Goal: Task Accomplishment & Management: Manage account settings

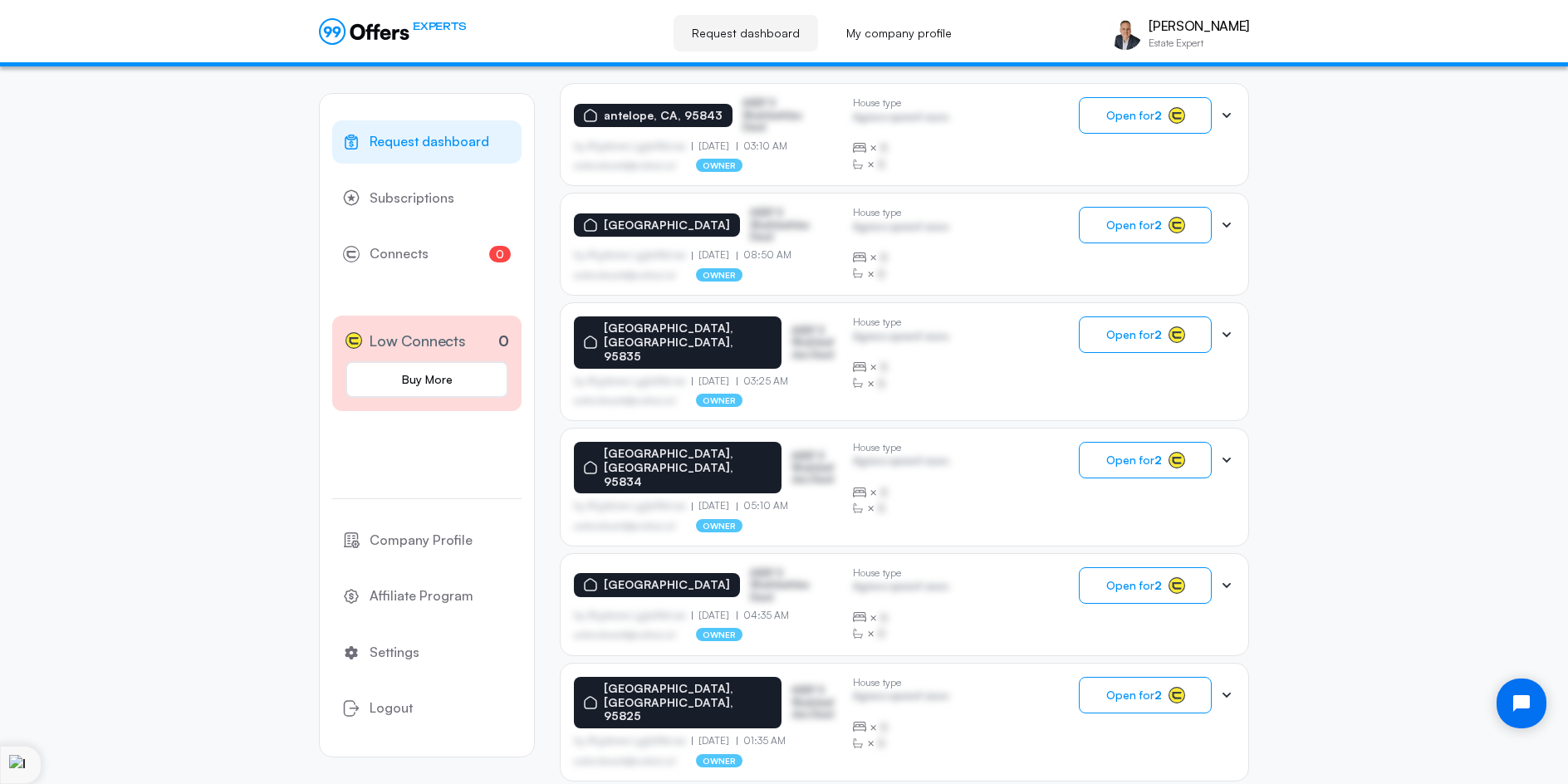
scroll to position [92, 0]
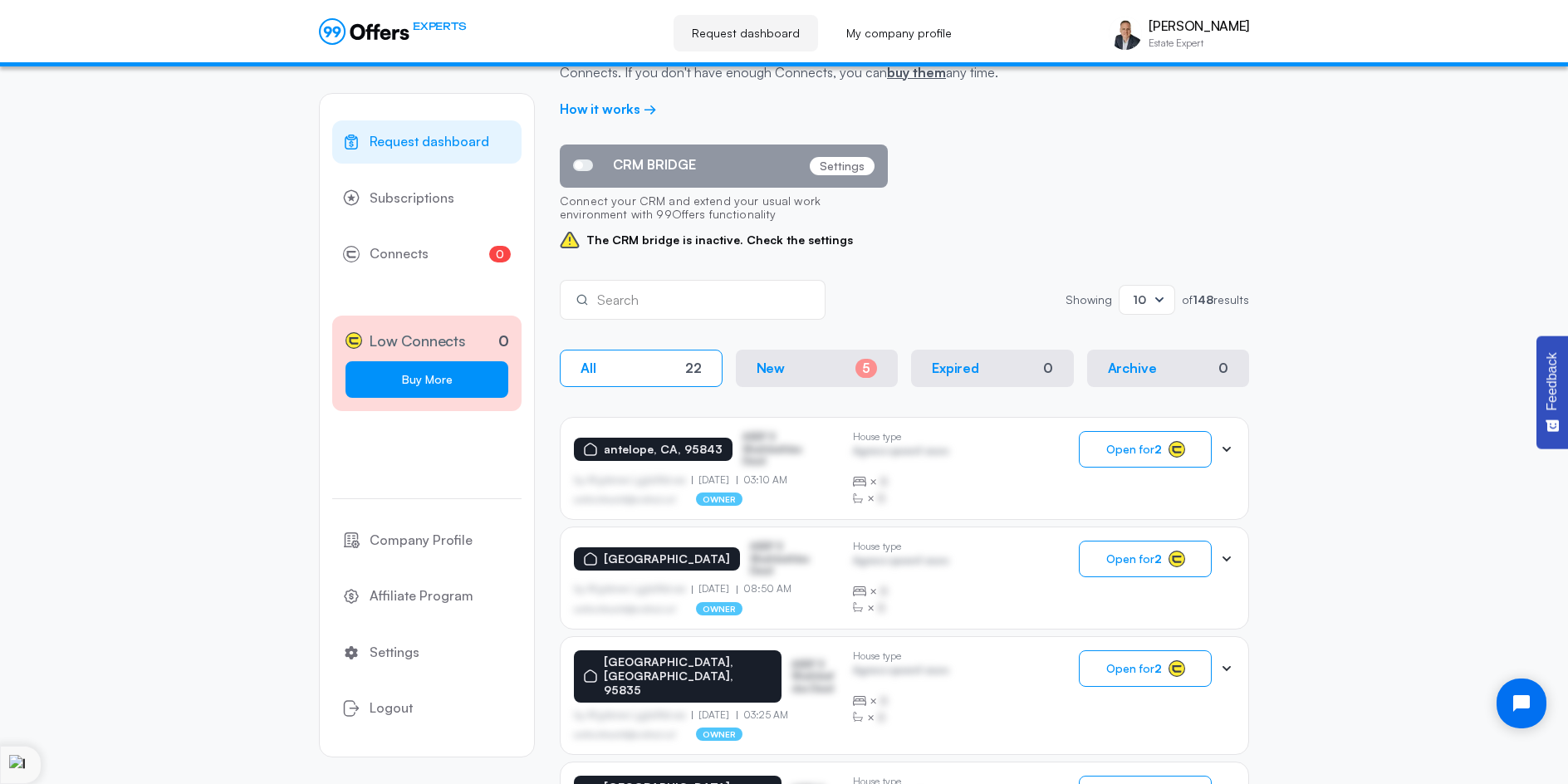
click at [449, 376] on link "Buy More" at bounding box center [426, 380] width 163 height 37
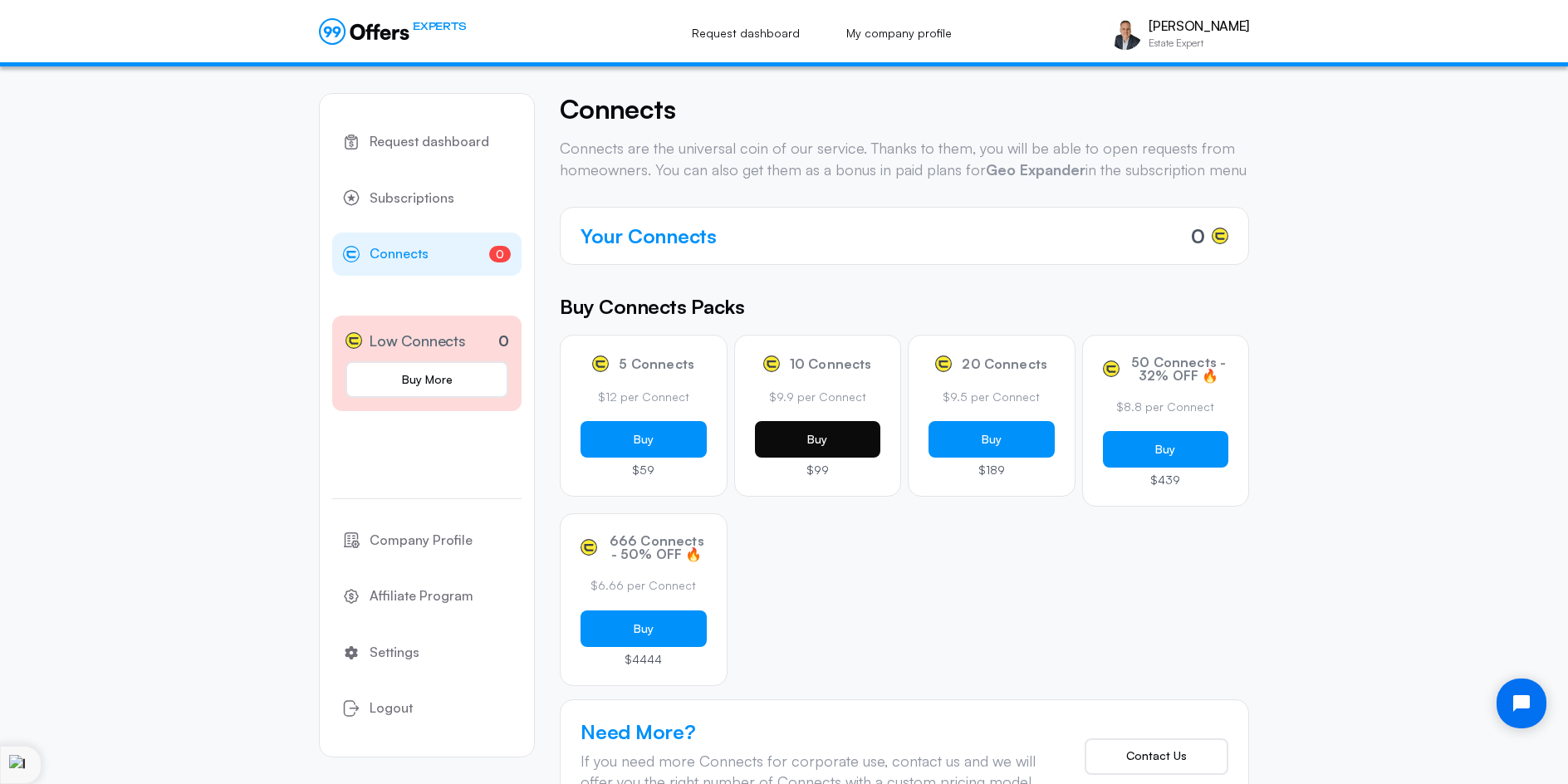
click at [817, 457] on button "Buy" at bounding box center [818, 439] width 126 height 37
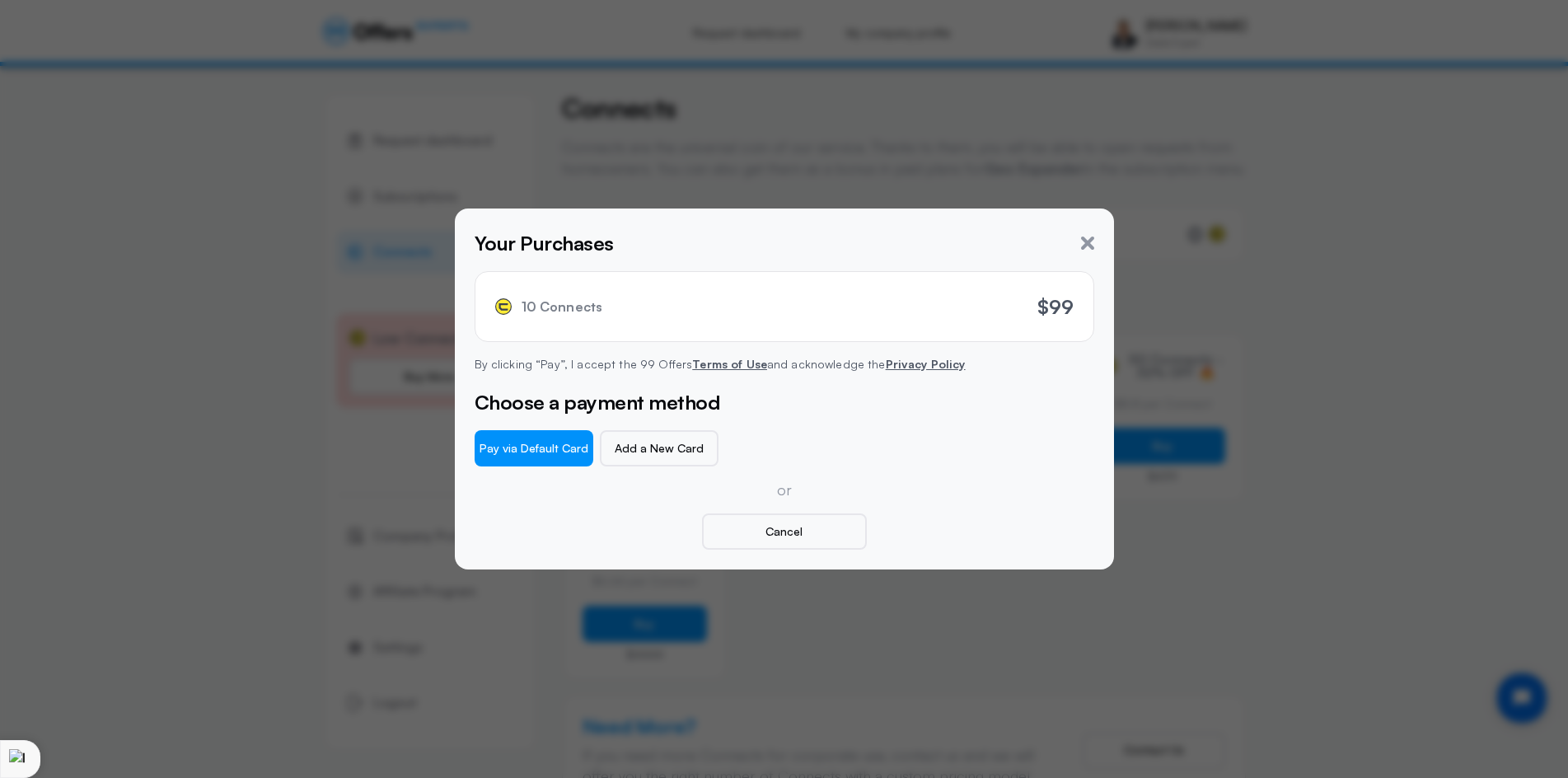
click at [648, 474] on div "Choose a payment method Pay via Default Card Add a New Card or Cancel" at bounding box center [784, 469] width 619 height 163
click at [553, 448] on button "Pay via Default Card" at bounding box center [534, 448] width 119 height 36
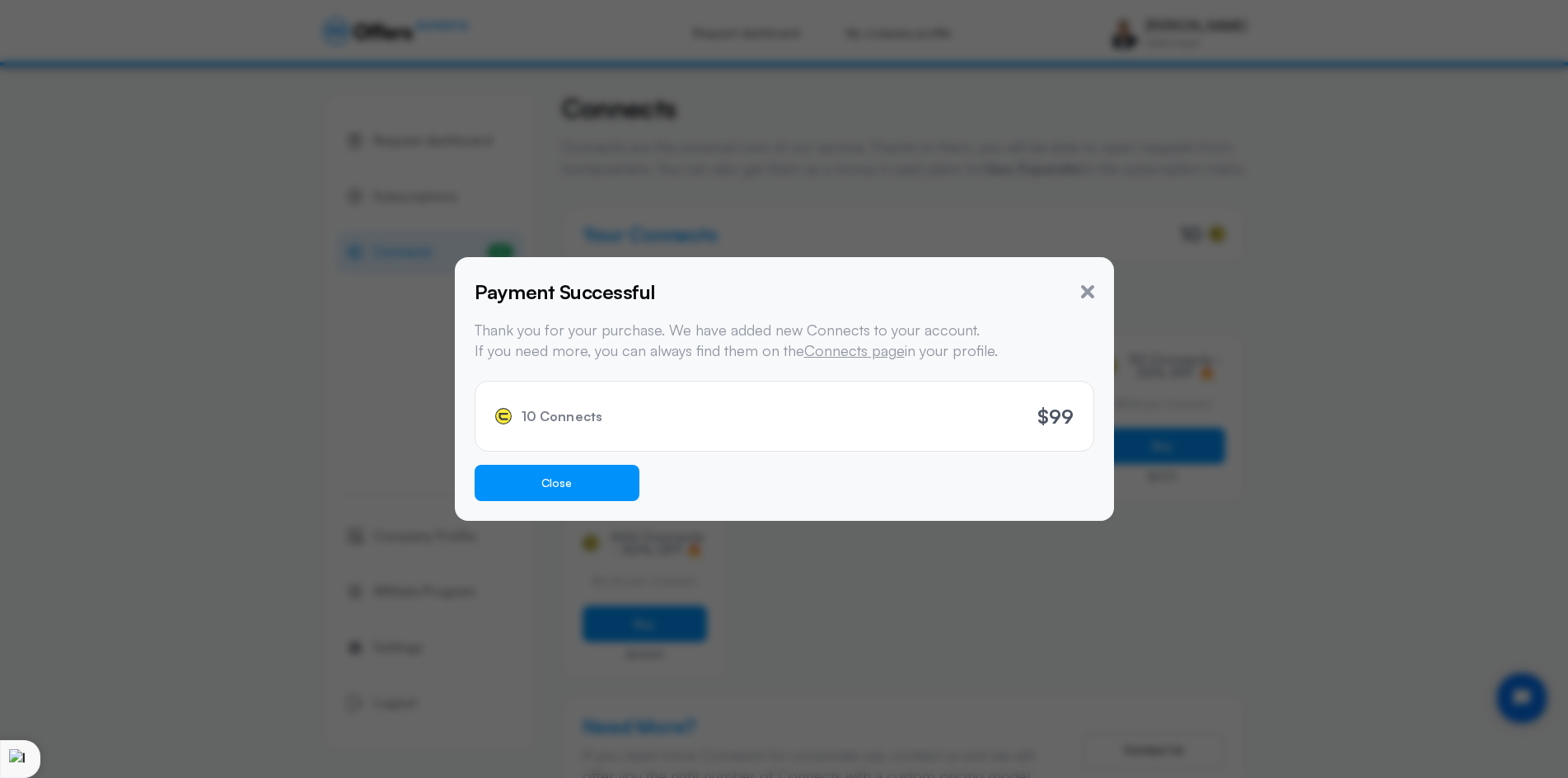
click at [556, 488] on button "Close" at bounding box center [557, 483] width 165 height 36
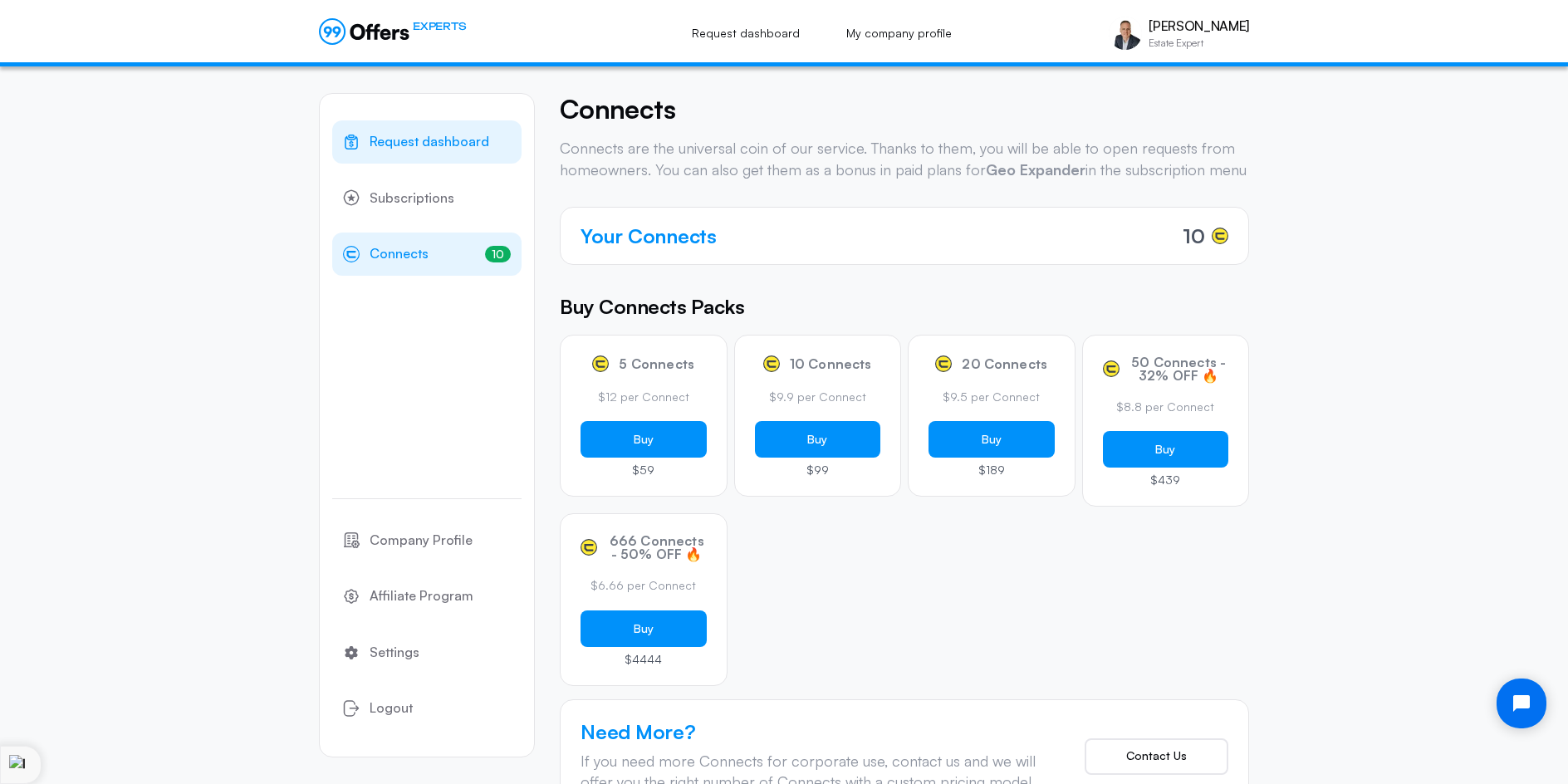
click at [436, 134] on span "Request dashboard" at bounding box center [429, 142] width 120 height 21
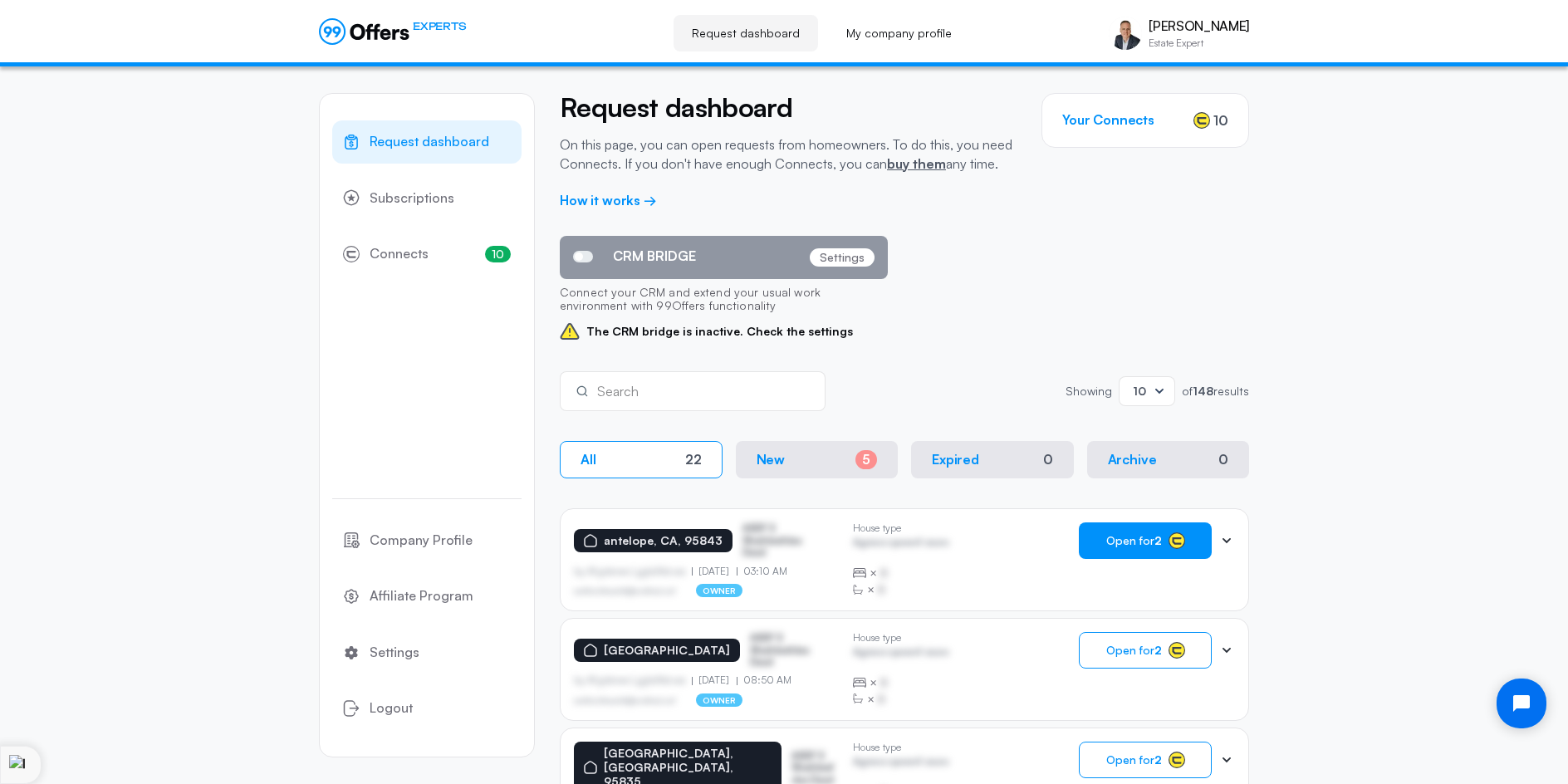
click at [1136, 536] on span "Open for 2" at bounding box center [1135, 541] width 56 height 14
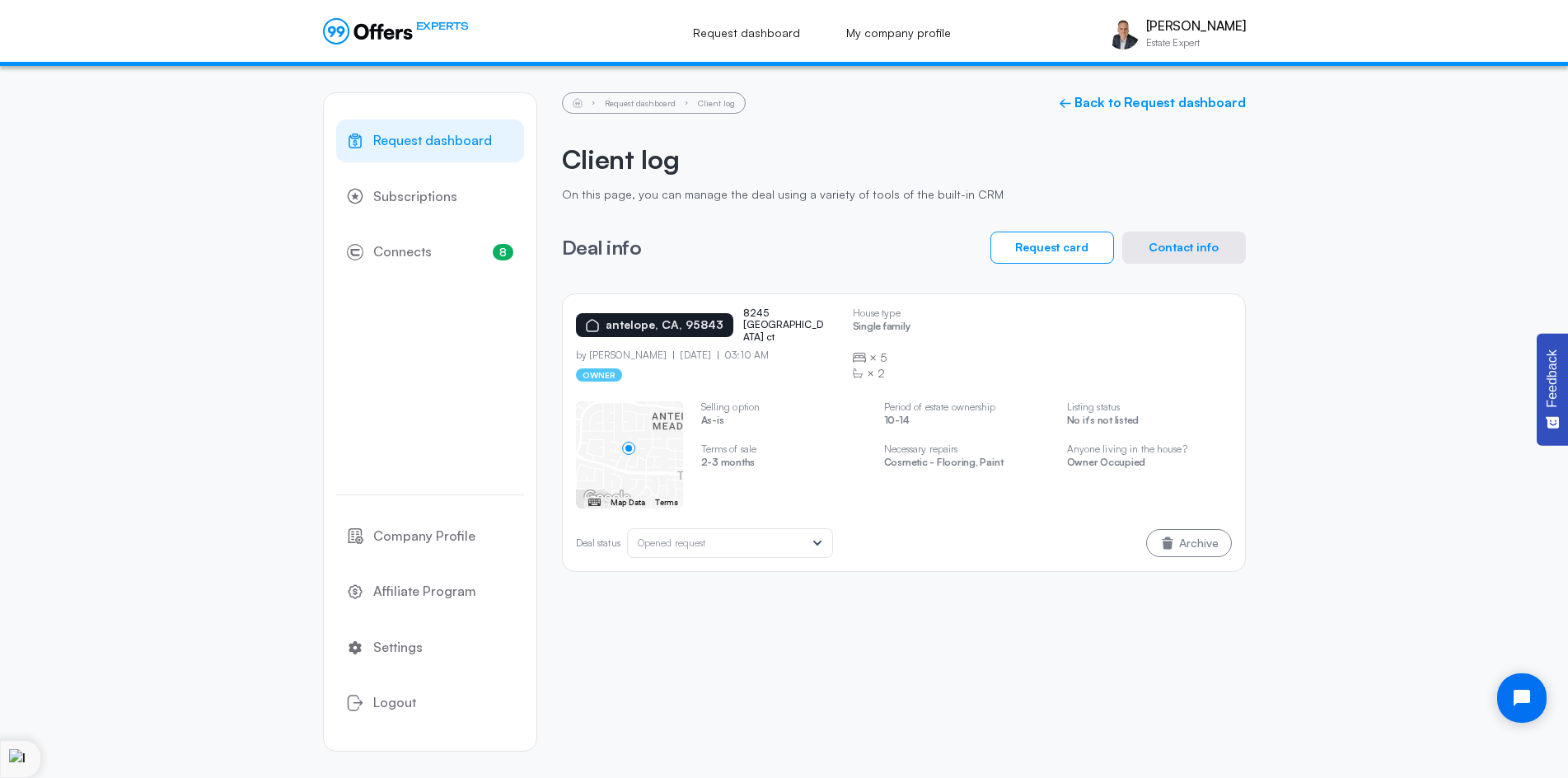
click at [1198, 246] on button "Contact info" at bounding box center [1184, 248] width 123 height 33
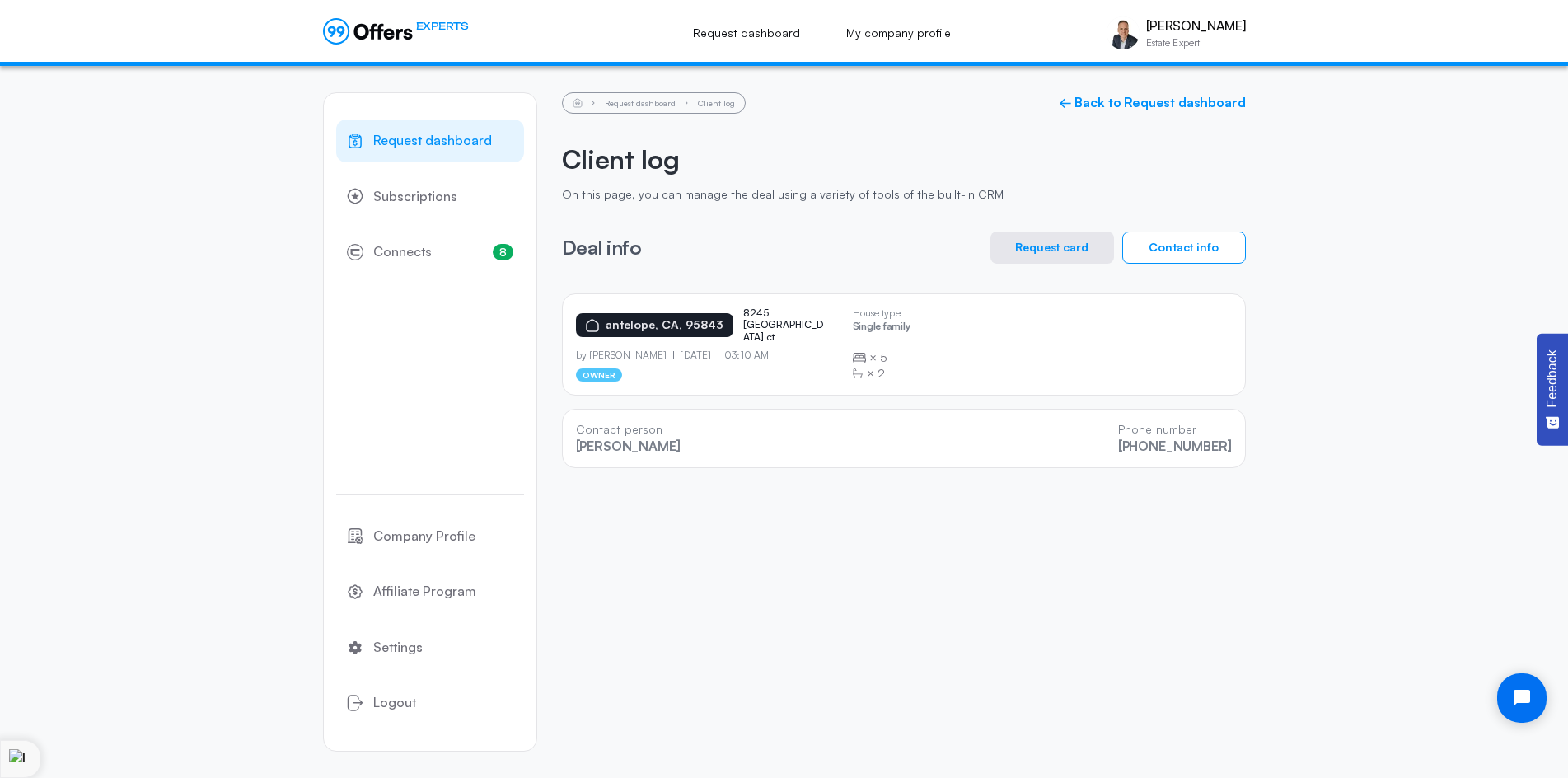
click at [912, 536] on div "Request dashboard Subscriptions 8 Connects 8 Company Profile Affiliate Program …" at bounding box center [784, 422] width 923 height 712
click at [904, 401] on div "[GEOGRAPHIC_DATA] 8245 [GEOGRAPHIC_DATA] ct by [PERSON_NAME] [DATE] 03:10 AM ow…" at bounding box center [904, 380] width 684 height 175
click at [907, 400] on div "[GEOGRAPHIC_DATA] 8245 [GEOGRAPHIC_DATA] ct by [PERSON_NAME] [DATE] 03:10 AM ow…" at bounding box center [904, 380] width 684 height 175
click at [908, 398] on div "[GEOGRAPHIC_DATA] 8245 [GEOGRAPHIC_DATA] ct by [PERSON_NAME] [DATE] 03:10 AM ow…" at bounding box center [904, 380] width 684 height 175
click at [416, 139] on span "Request dashboard" at bounding box center [433, 141] width 119 height 21
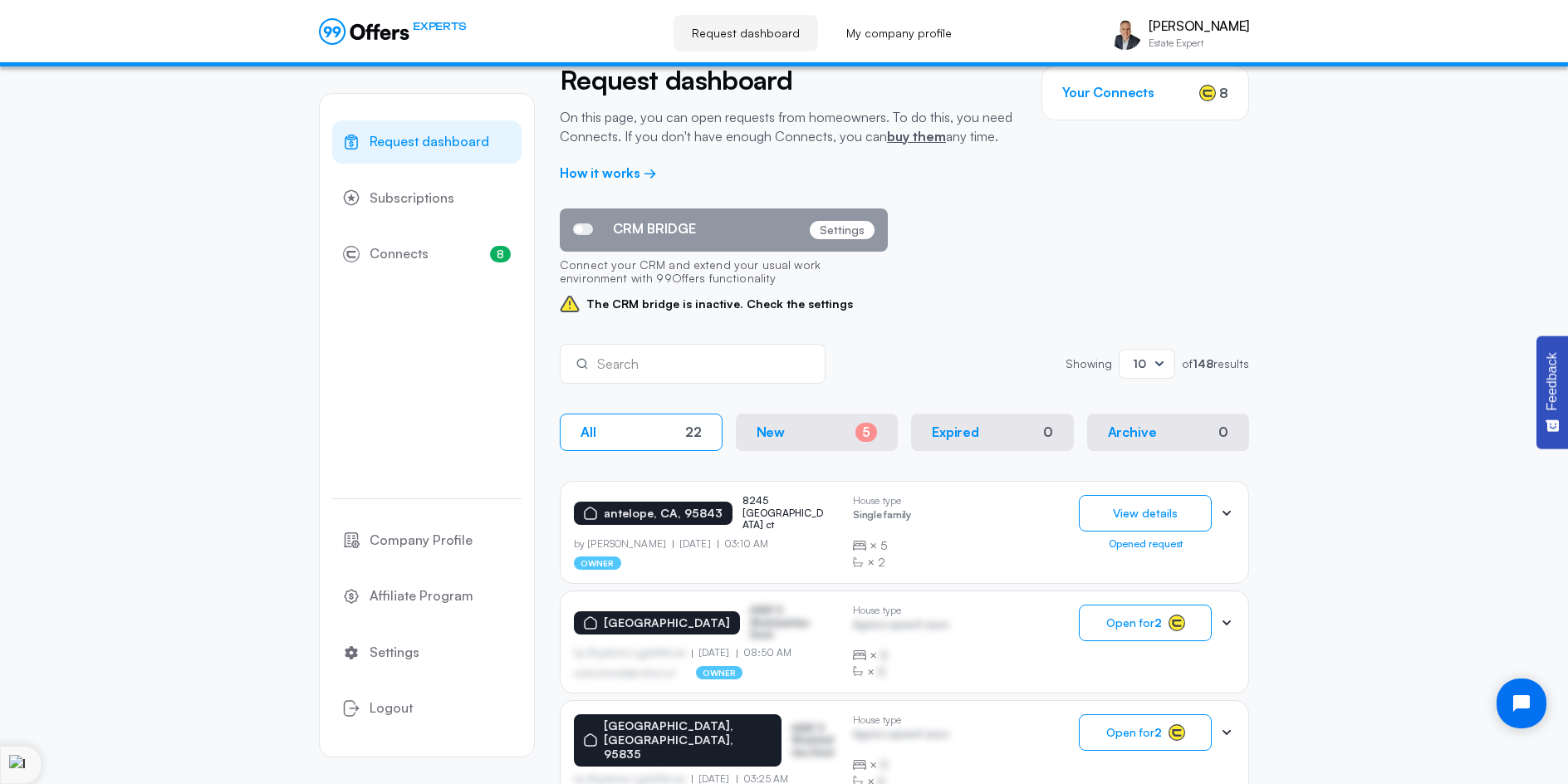
scroll to position [105, 0]
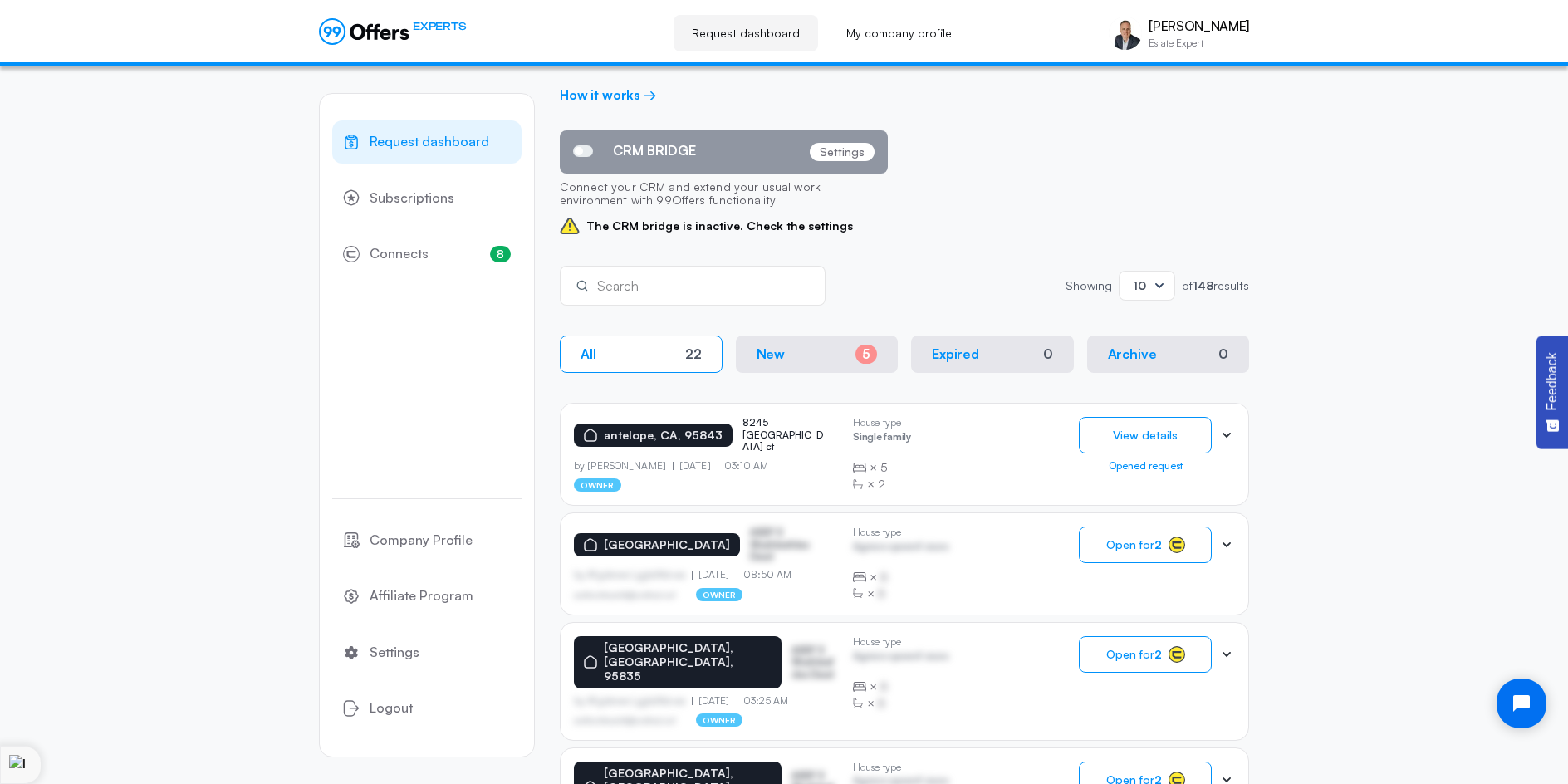
click at [1226, 536] on icon at bounding box center [1226, 544] width 16 height 16
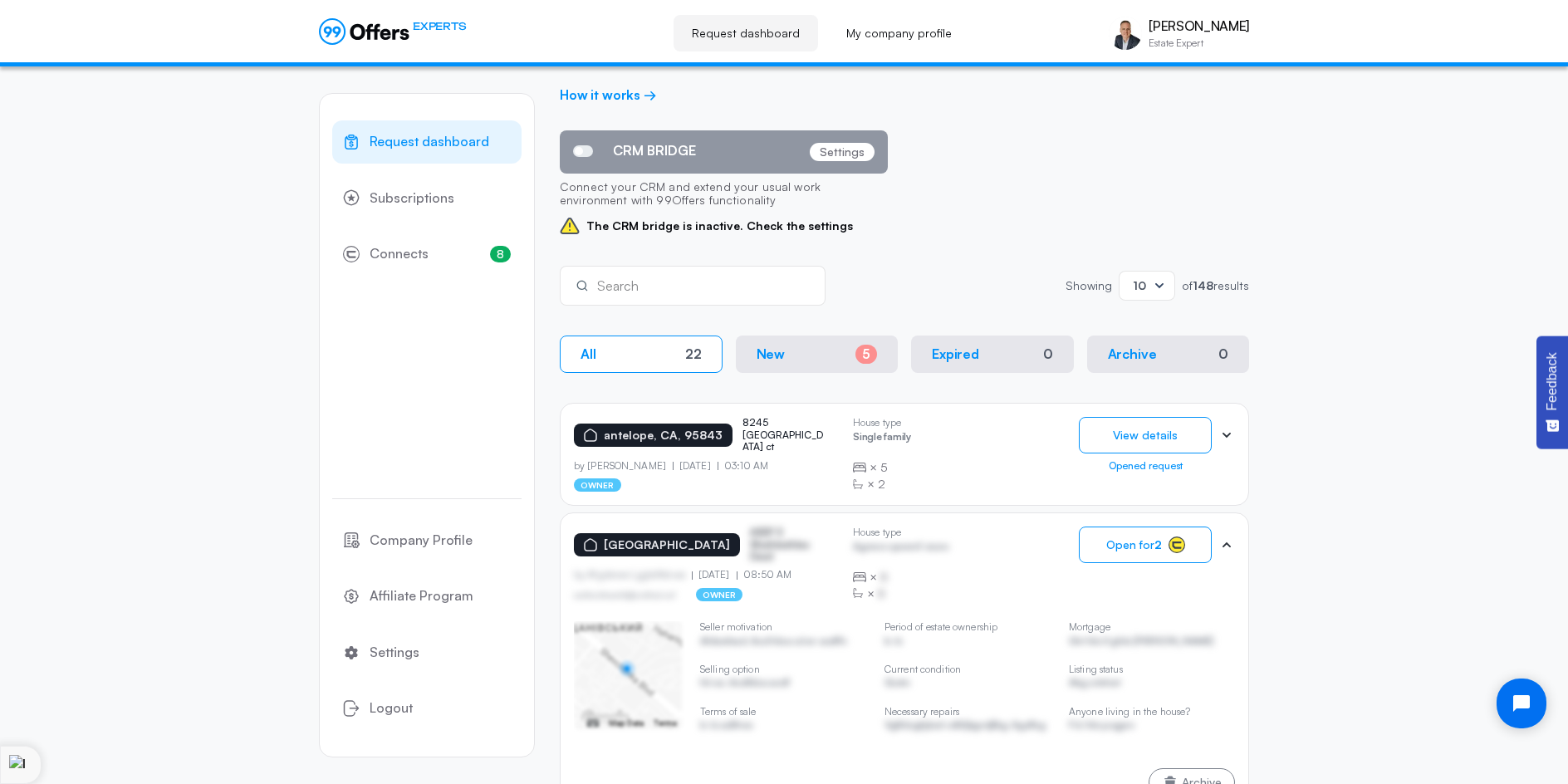
click at [1226, 536] on icon at bounding box center [1226, 544] width 16 height 16
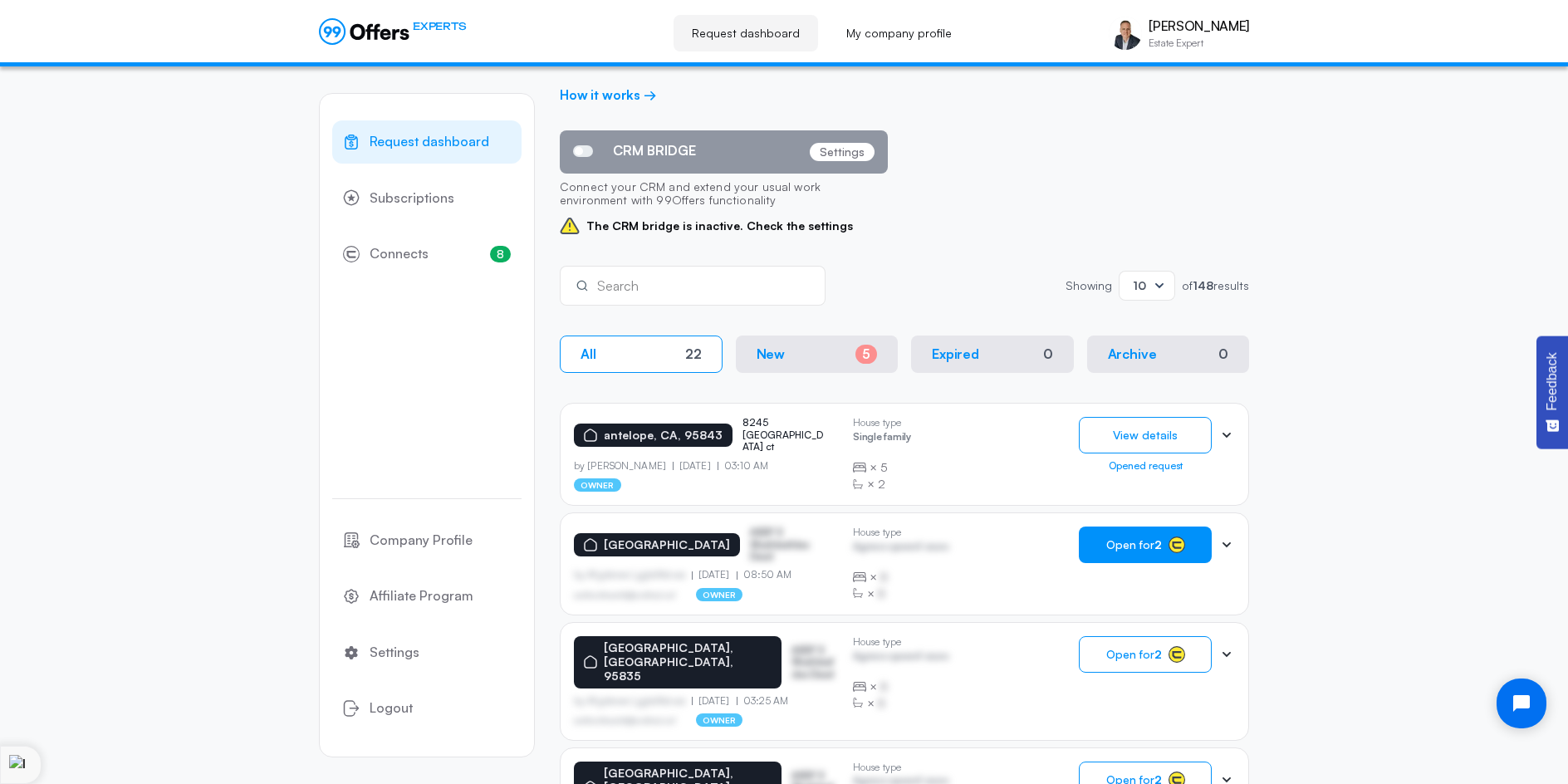
click at [1150, 539] on span "Open for 2" at bounding box center [1135, 545] width 56 height 14
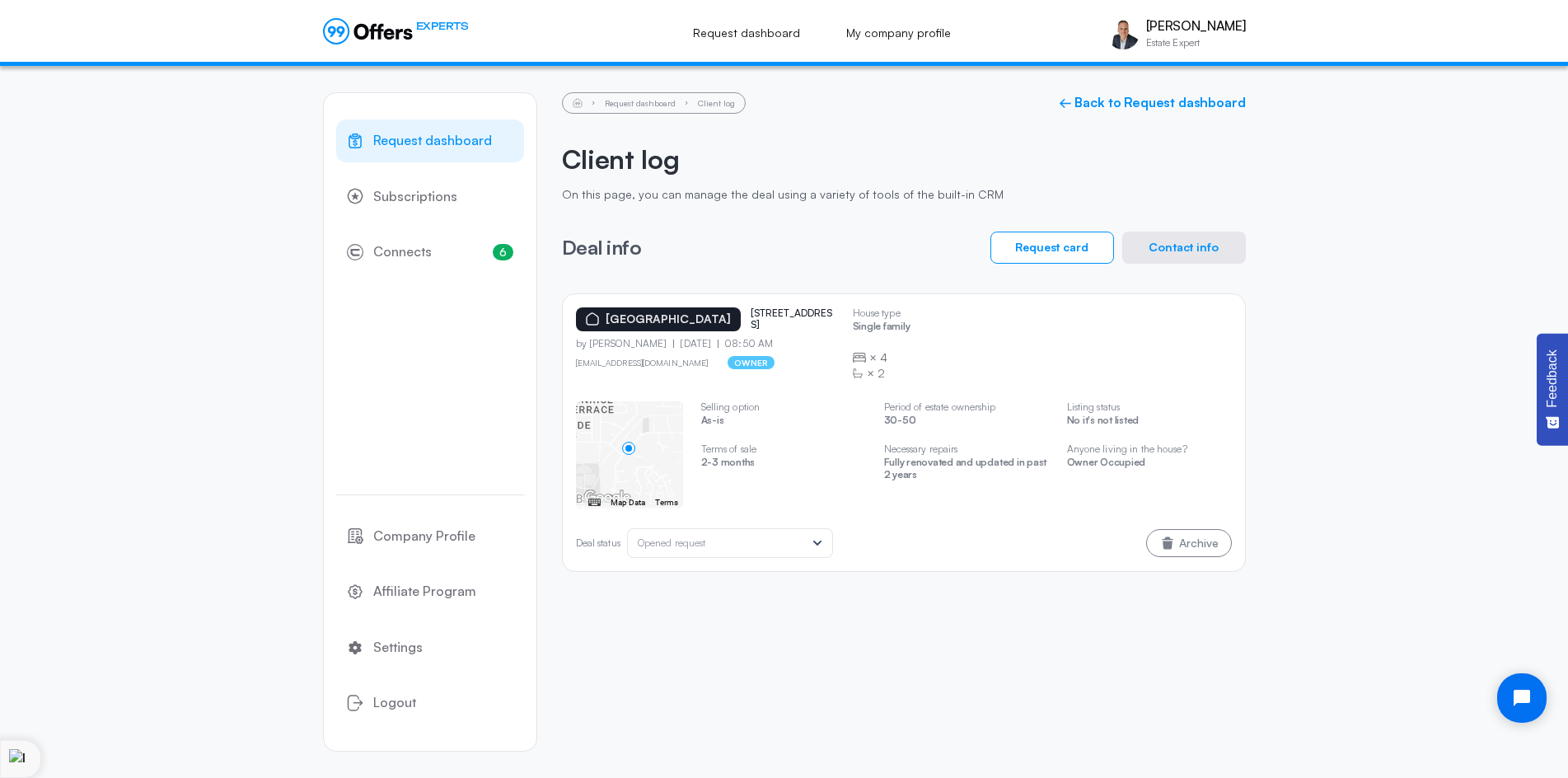
click at [1188, 248] on button "Contact info" at bounding box center [1184, 248] width 123 height 33
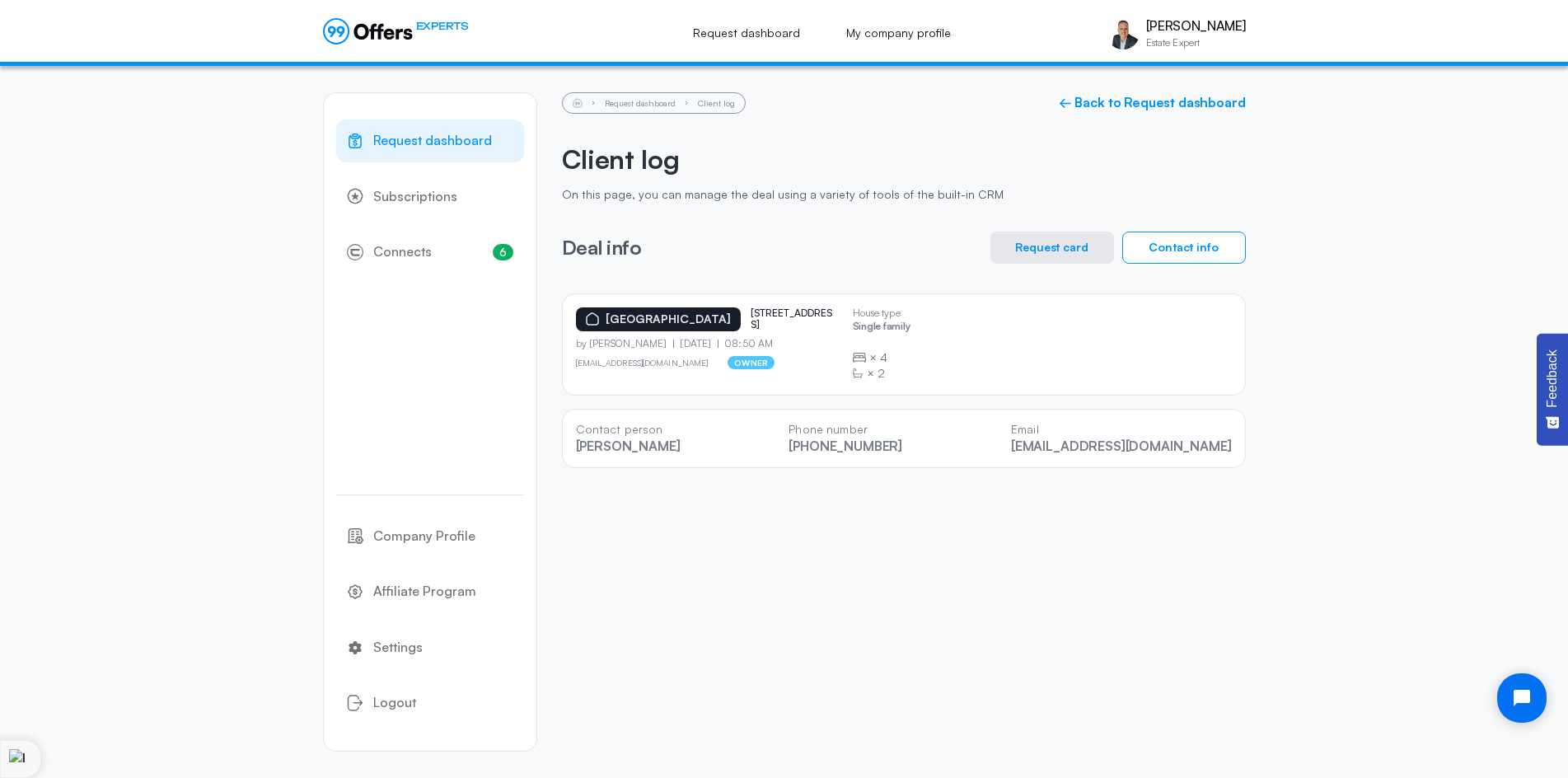
click at [880, 563] on div "Request dashboard Subscriptions 6 Connects 6 Company Profile Affiliate Program …" at bounding box center [784, 422] width 923 height 712
click at [876, 572] on div "Request dashboard Subscriptions 6 Connects 6 Company Profile Affiliate Program …" at bounding box center [784, 422] width 923 height 712
click at [880, 398] on div "[GEOGRAPHIC_DATA] [STREET_ADDRESS] by [PERSON_NAME] [DATE] 08:50 AM [EMAIL_ADDR…" at bounding box center [904, 380] width 684 height 175
click at [965, 605] on div "Request dashboard Subscriptions 6 Connects 6 Company Profile Affiliate Program …" at bounding box center [784, 422] width 923 height 712
click at [1010, 595] on div "Request dashboard Subscriptions 6 Connects 6 Company Profile Affiliate Program …" at bounding box center [784, 422] width 923 height 712
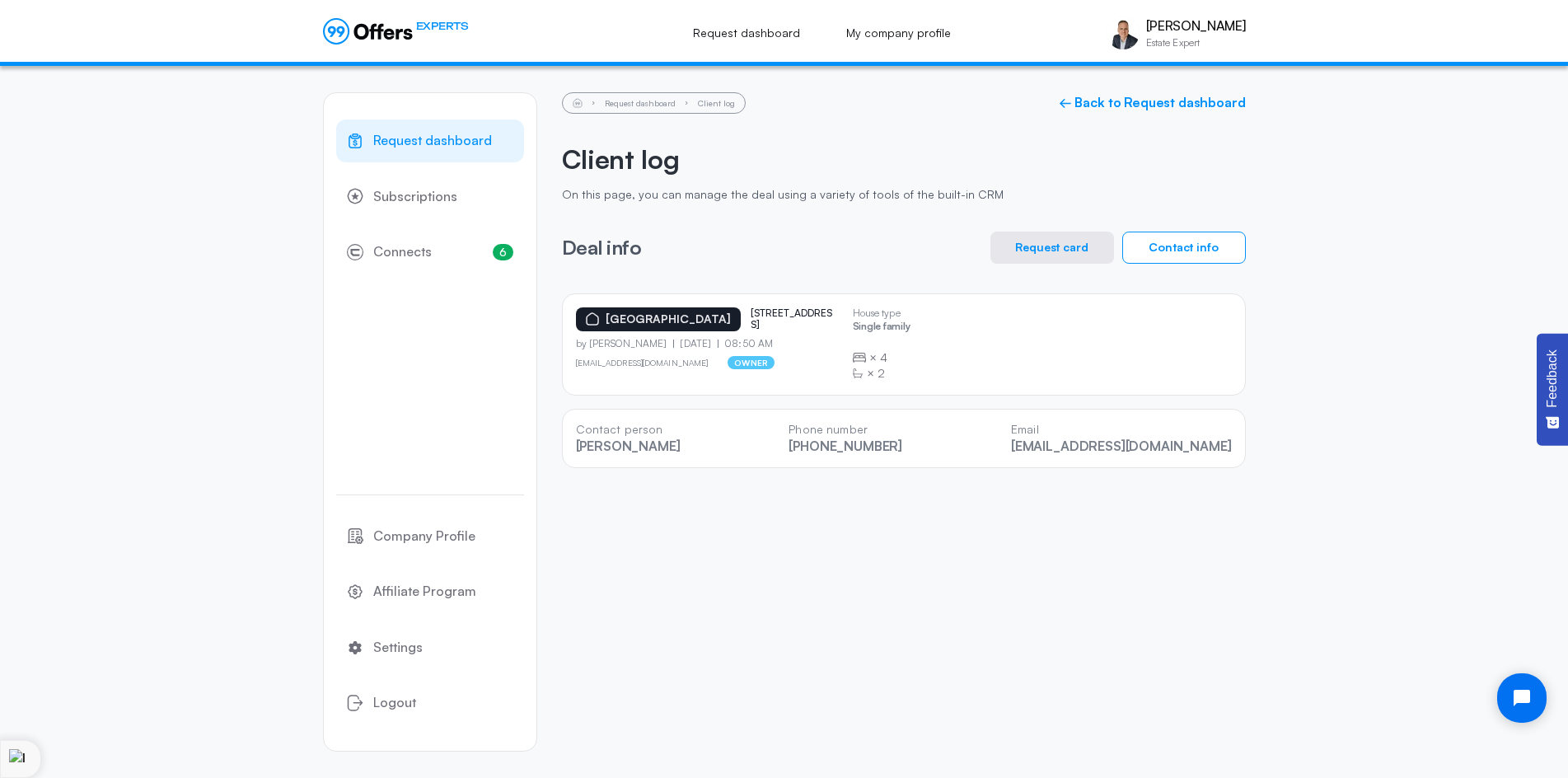
click at [878, 571] on div "Request dashboard Subscriptions 6 Connects 6 Company Profile Affiliate Program …" at bounding box center [784, 422] width 923 height 712
click at [880, 570] on div "Request dashboard Subscriptions 6 Connects 6 Company Profile Affiliate Program …" at bounding box center [784, 422] width 923 height 712
click at [939, 307] on div "[GEOGRAPHIC_DATA] [STREET_ADDRESS] by [PERSON_NAME] [DATE] 08:50 AM [EMAIL_ADDR…" at bounding box center [904, 344] width 656 height 74
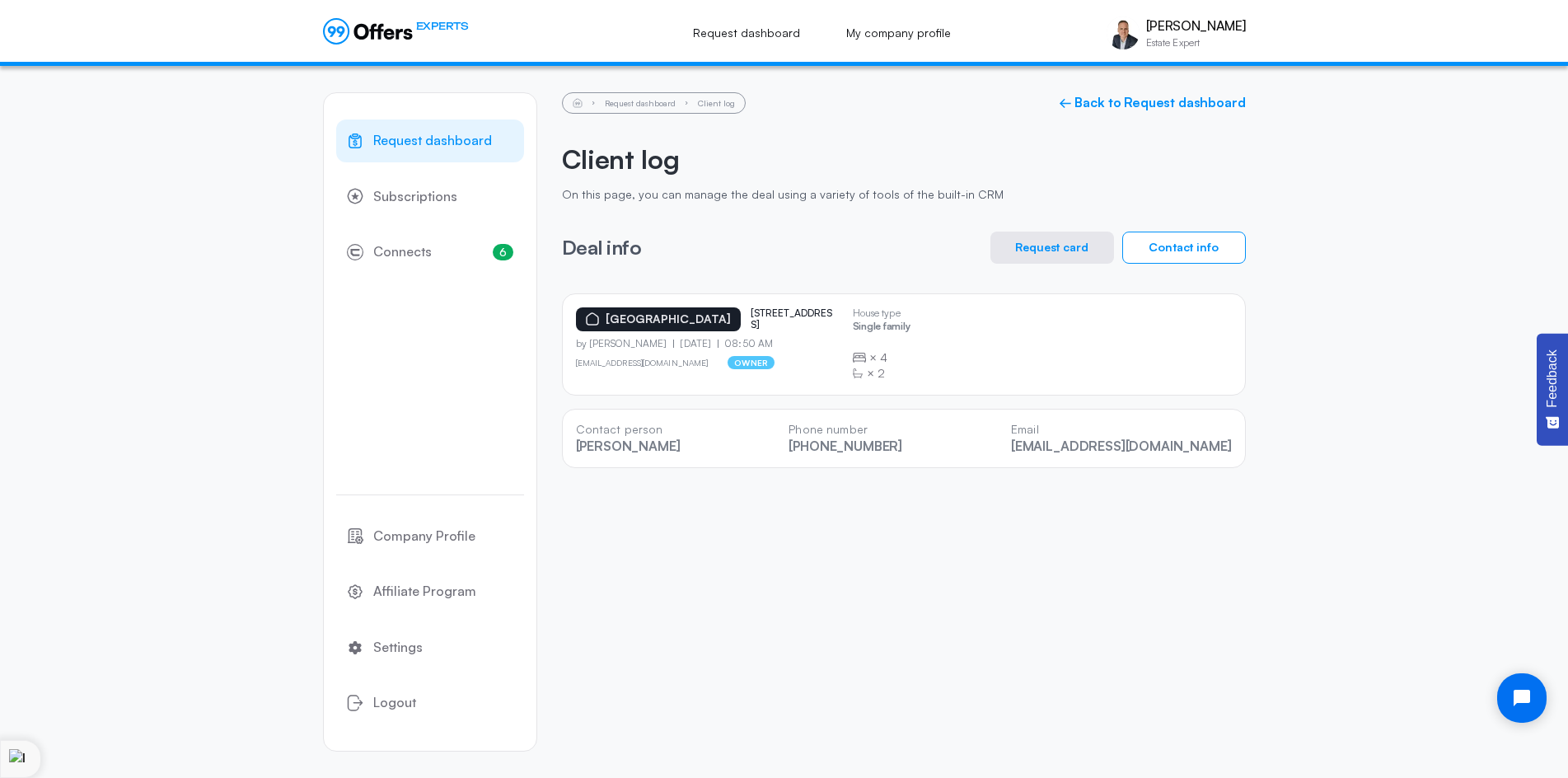
click at [900, 401] on div "[GEOGRAPHIC_DATA] [STREET_ADDRESS] by [PERSON_NAME] [DATE] 08:50 AM [EMAIL_ADDR…" at bounding box center [904, 380] width 684 height 175
click at [906, 402] on div "[GEOGRAPHIC_DATA] [STREET_ADDRESS] by [PERSON_NAME] [DATE] 08:50 AM [EMAIL_ADDR…" at bounding box center [904, 380] width 684 height 175
click at [974, 402] on div "[GEOGRAPHIC_DATA] [STREET_ADDRESS] by [PERSON_NAME] [DATE] 08:50 AM [EMAIL_ADDR…" at bounding box center [904, 380] width 684 height 175
click at [871, 401] on div "[GEOGRAPHIC_DATA] [STREET_ADDRESS] by [PERSON_NAME] [DATE] 08:50 AM [EMAIL_ADDR…" at bounding box center [904, 380] width 684 height 175
click at [792, 400] on div "[GEOGRAPHIC_DATA] [STREET_ADDRESS] by [PERSON_NAME] [DATE] 08:50 AM [EMAIL_ADDR…" at bounding box center [904, 380] width 684 height 175
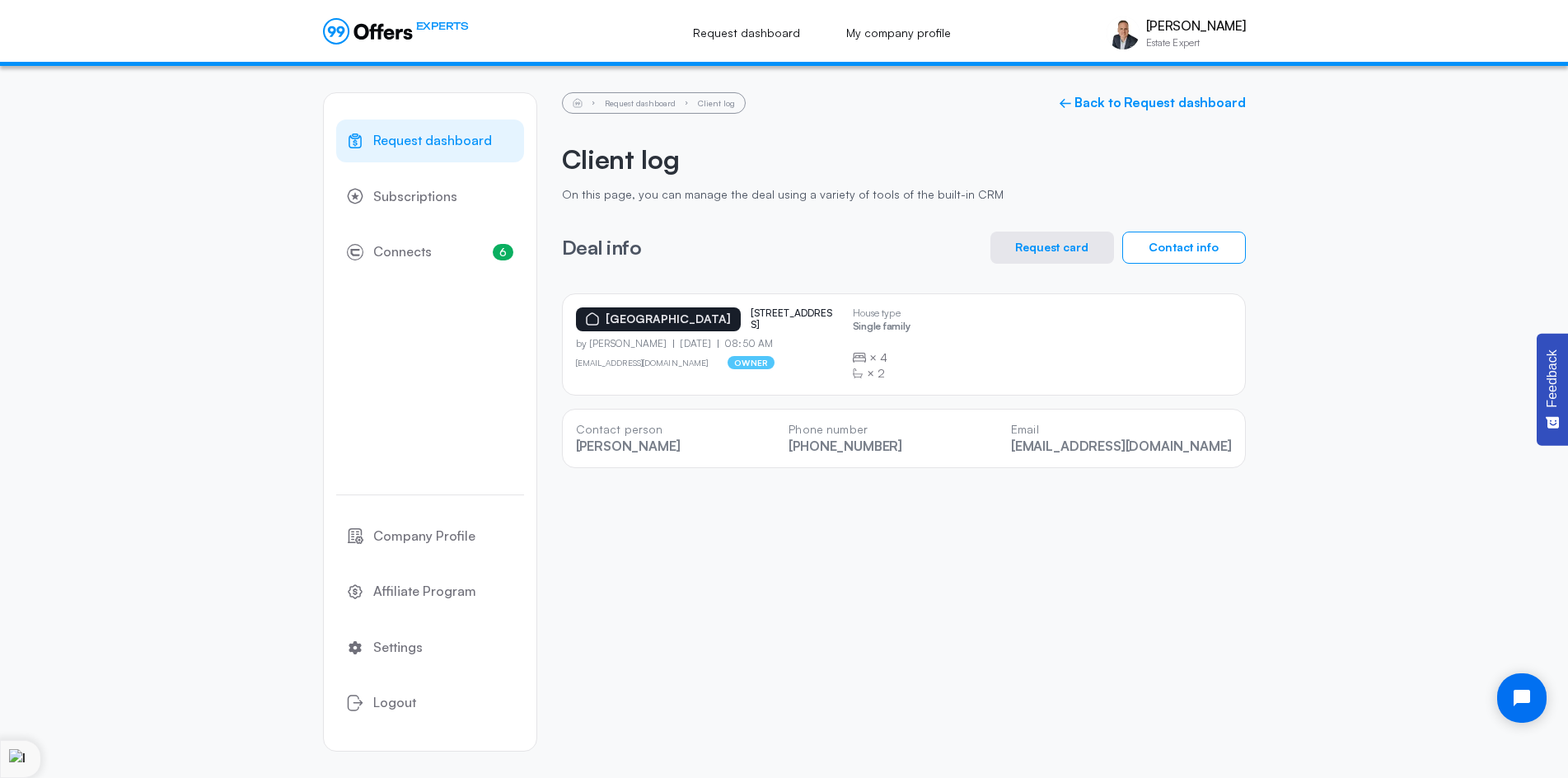
click at [868, 394] on div "[GEOGRAPHIC_DATA] [STREET_ADDRESS] by [PERSON_NAME] [DATE] 08:50 AM [EMAIL_ADDR…" at bounding box center [904, 380] width 684 height 175
click at [972, 394] on div "[GEOGRAPHIC_DATA] [STREET_ADDRESS] by [PERSON_NAME] [DATE] 08:50 AM [EMAIL_ADDR…" at bounding box center [904, 380] width 684 height 175
click at [894, 401] on div "[GEOGRAPHIC_DATA] [STREET_ADDRESS] by [PERSON_NAME] [DATE] 08:50 AM [EMAIL_ADDR…" at bounding box center [904, 380] width 684 height 175
click at [866, 401] on div "[GEOGRAPHIC_DATA] [STREET_ADDRESS] by [PERSON_NAME] [DATE] 08:50 AM [EMAIL_ADDR…" at bounding box center [904, 380] width 684 height 175
click at [870, 401] on div "[GEOGRAPHIC_DATA] [STREET_ADDRESS] by [PERSON_NAME] [DATE] 08:50 AM [EMAIL_ADDR…" at bounding box center [904, 380] width 684 height 175
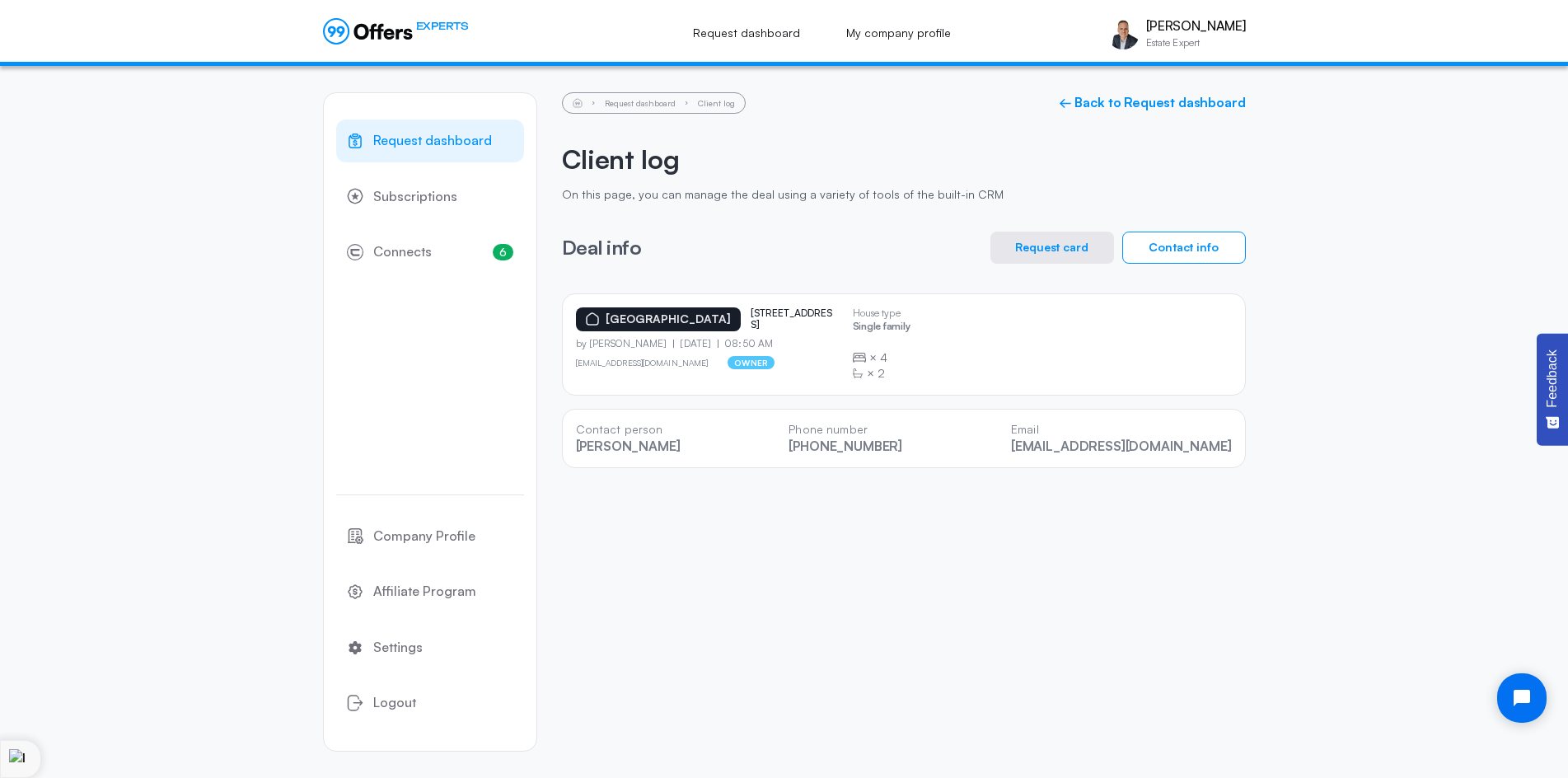
click at [889, 394] on div "[GEOGRAPHIC_DATA] [STREET_ADDRESS] by [PERSON_NAME] [DATE] 08:50 AM [EMAIL_ADDR…" at bounding box center [904, 380] width 684 height 175
click at [904, 401] on div "[GEOGRAPHIC_DATA] [STREET_ADDRESS] by [PERSON_NAME] [DATE] 08:50 AM [EMAIL_ADDR…" at bounding box center [904, 380] width 684 height 175
click at [864, 248] on div "Deal info Request card Contact info" at bounding box center [904, 248] width 684 height 33
click at [400, 252] on span "Connects" at bounding box center [402, 252] width 58 height 21
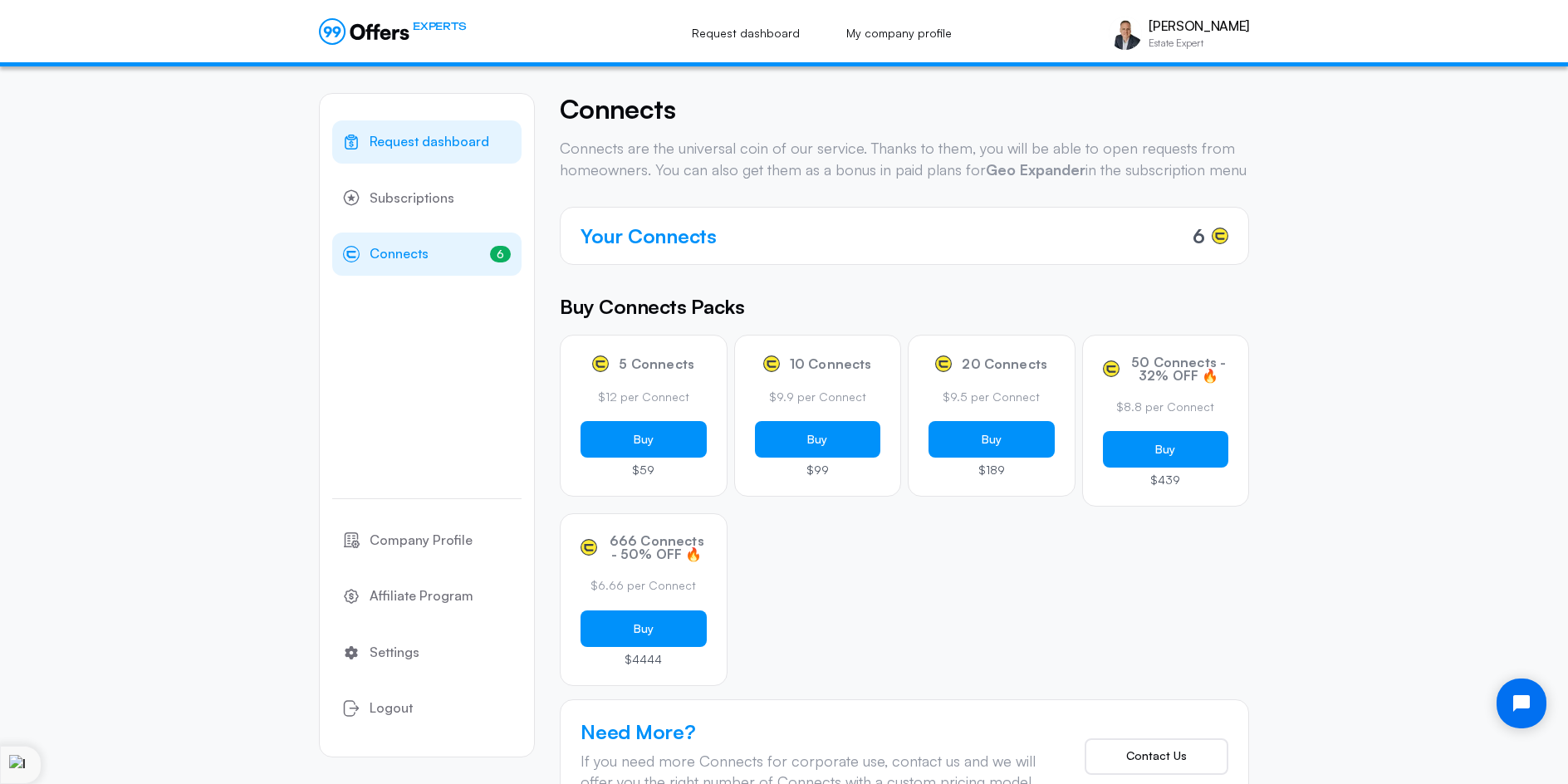
click at [476, 152] on link "Request dashboard" at bounding box center [426, 142] width 189 height 43
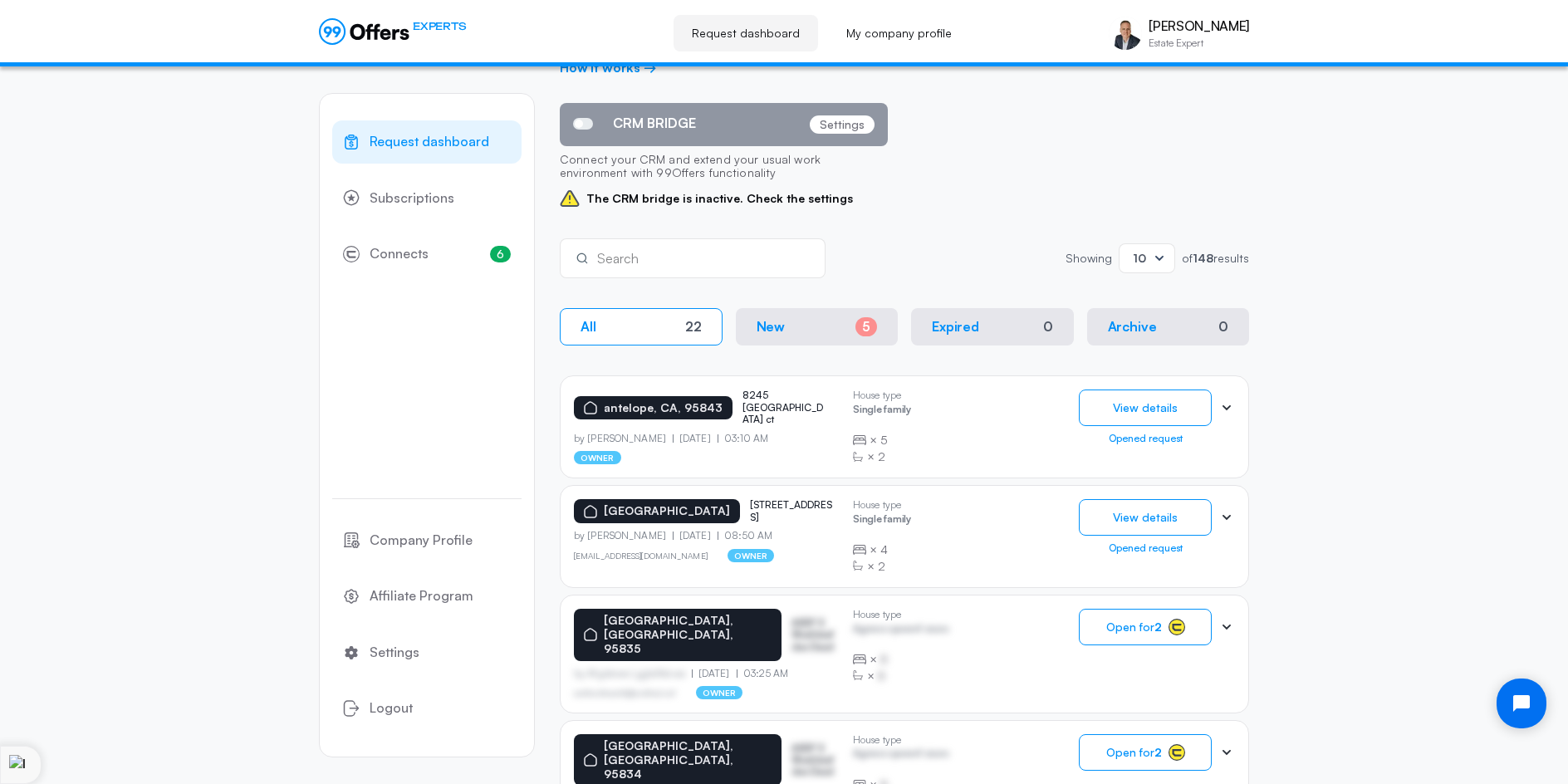
scroll to position [215, 0]
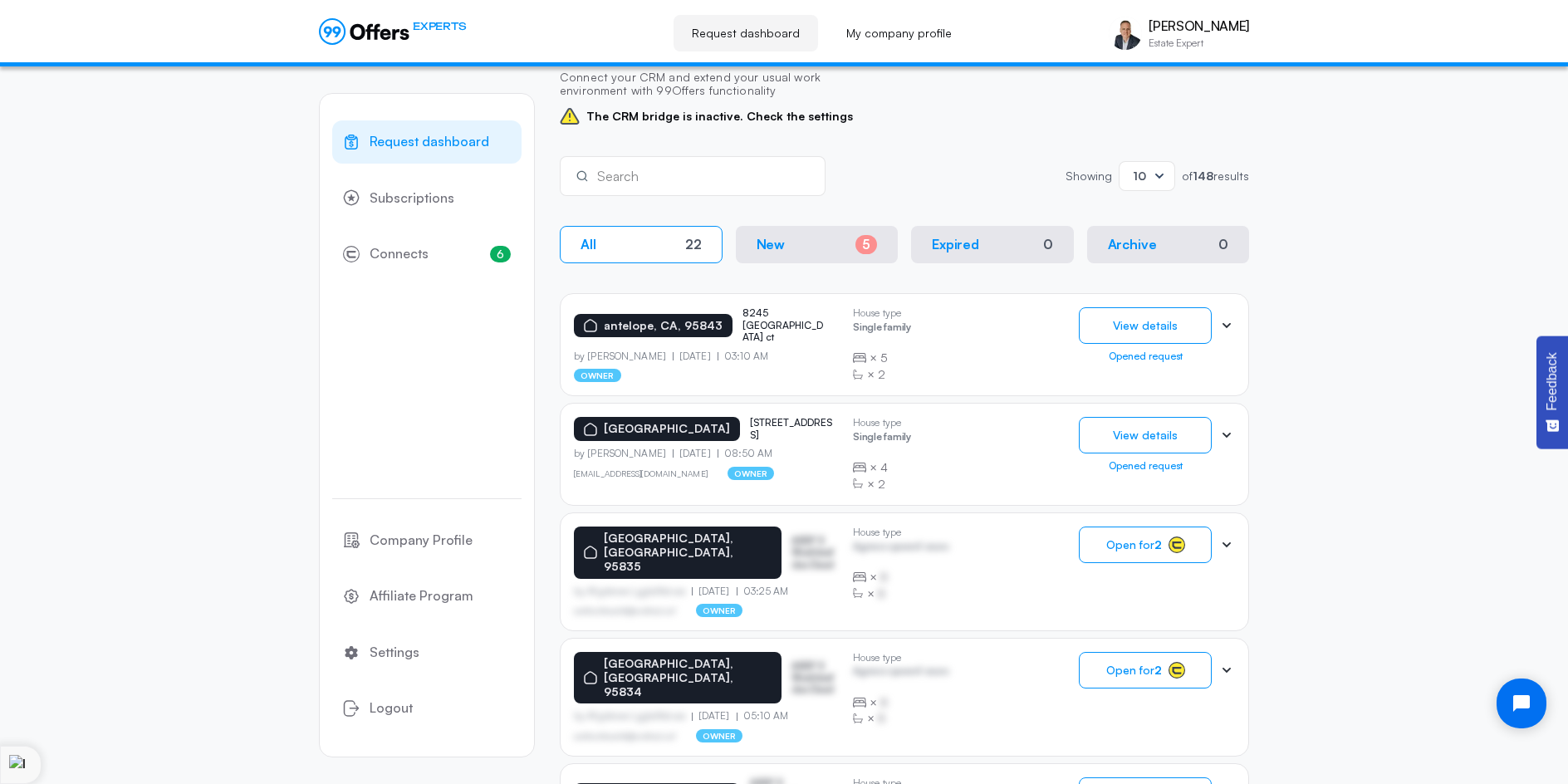
click at [1228, 542] on icon at bounding box center [1226, 544] width 16 height 16
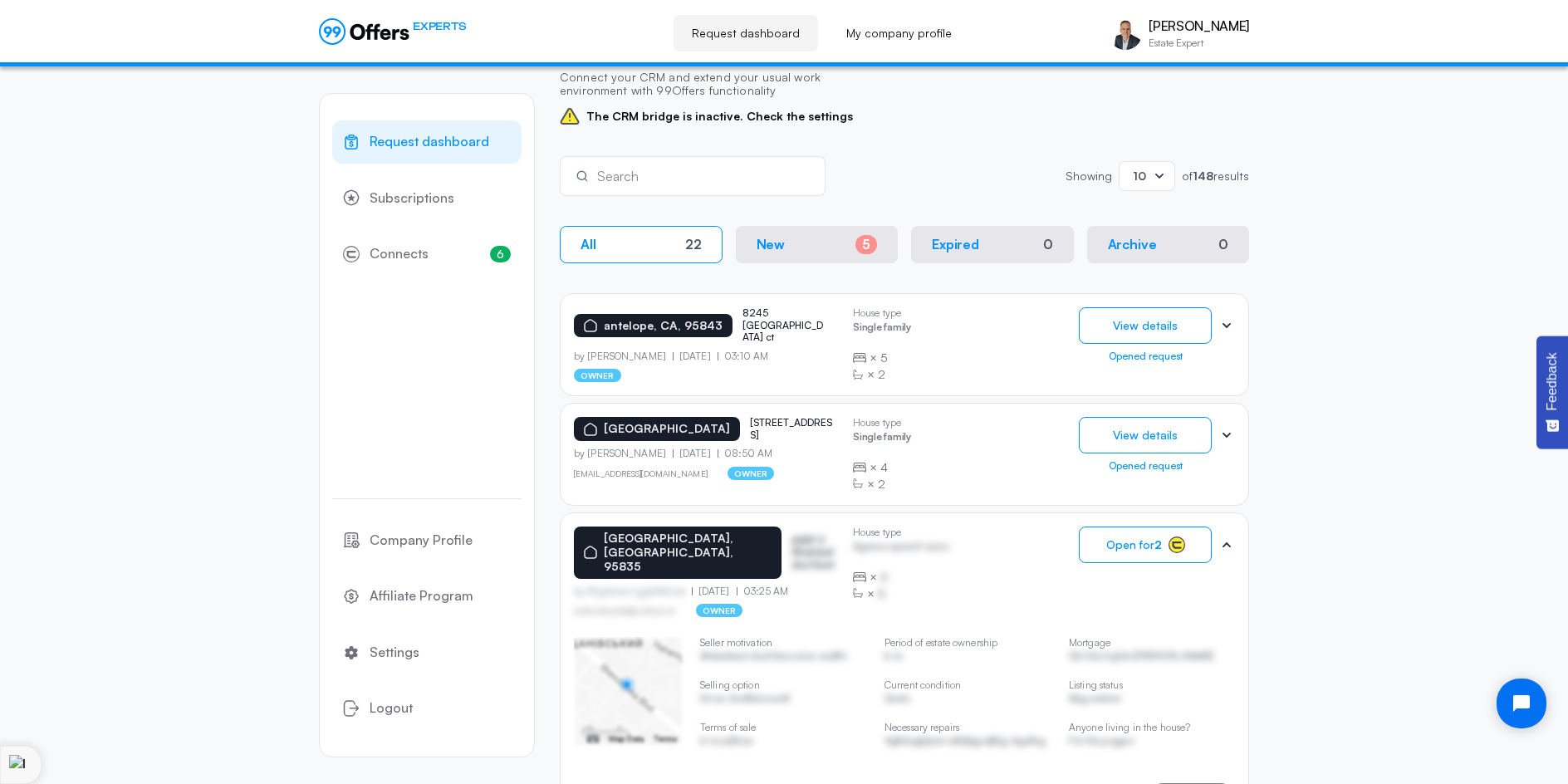
click at [1228, 542] on icon at bounding box center [1226, 544] width 16 height 16
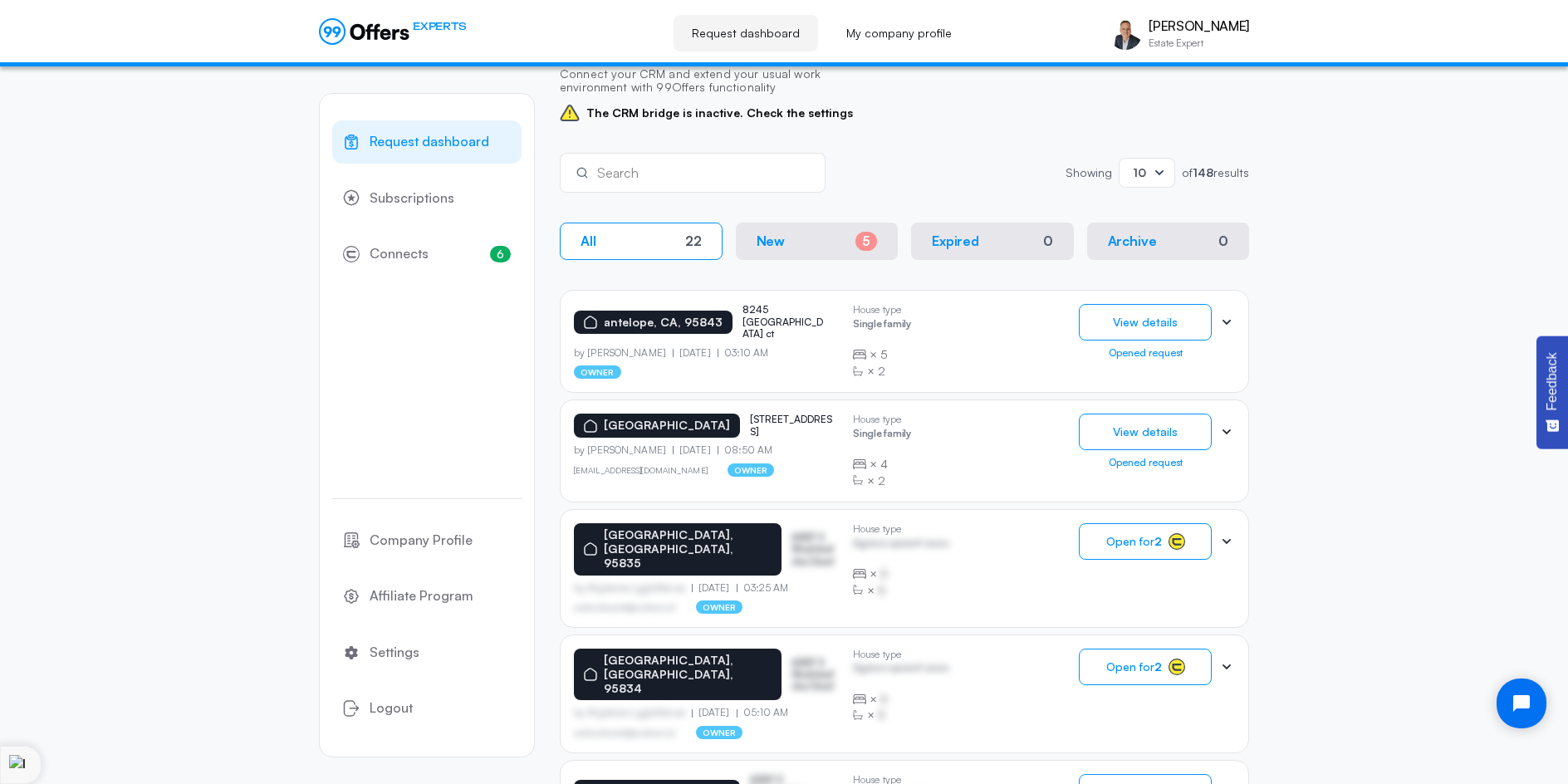
scroll to position [461, 0]
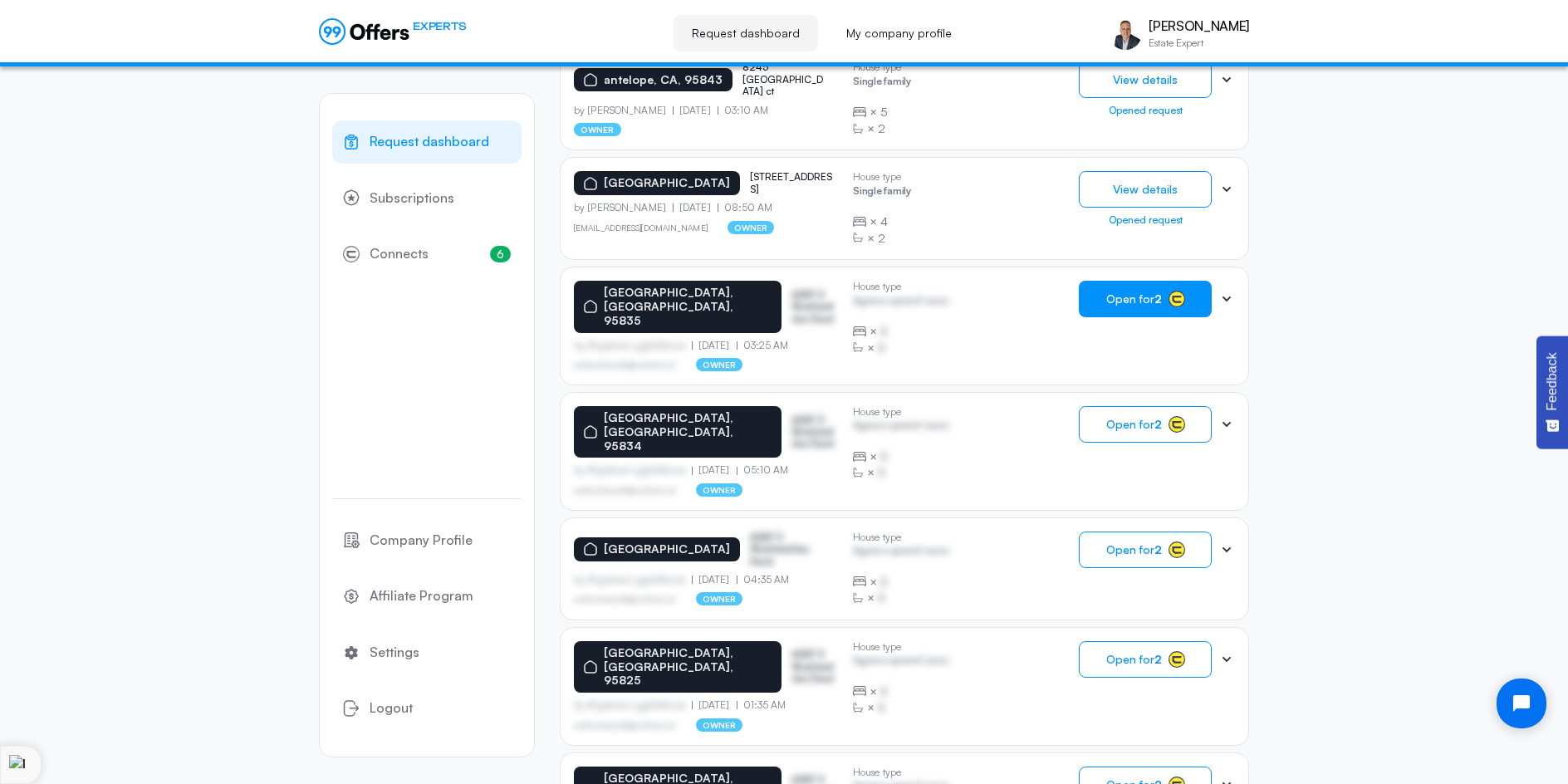
click at [1142, 299] on span "Open for 2" at bounding box center [1135, 299] width 56 height 14
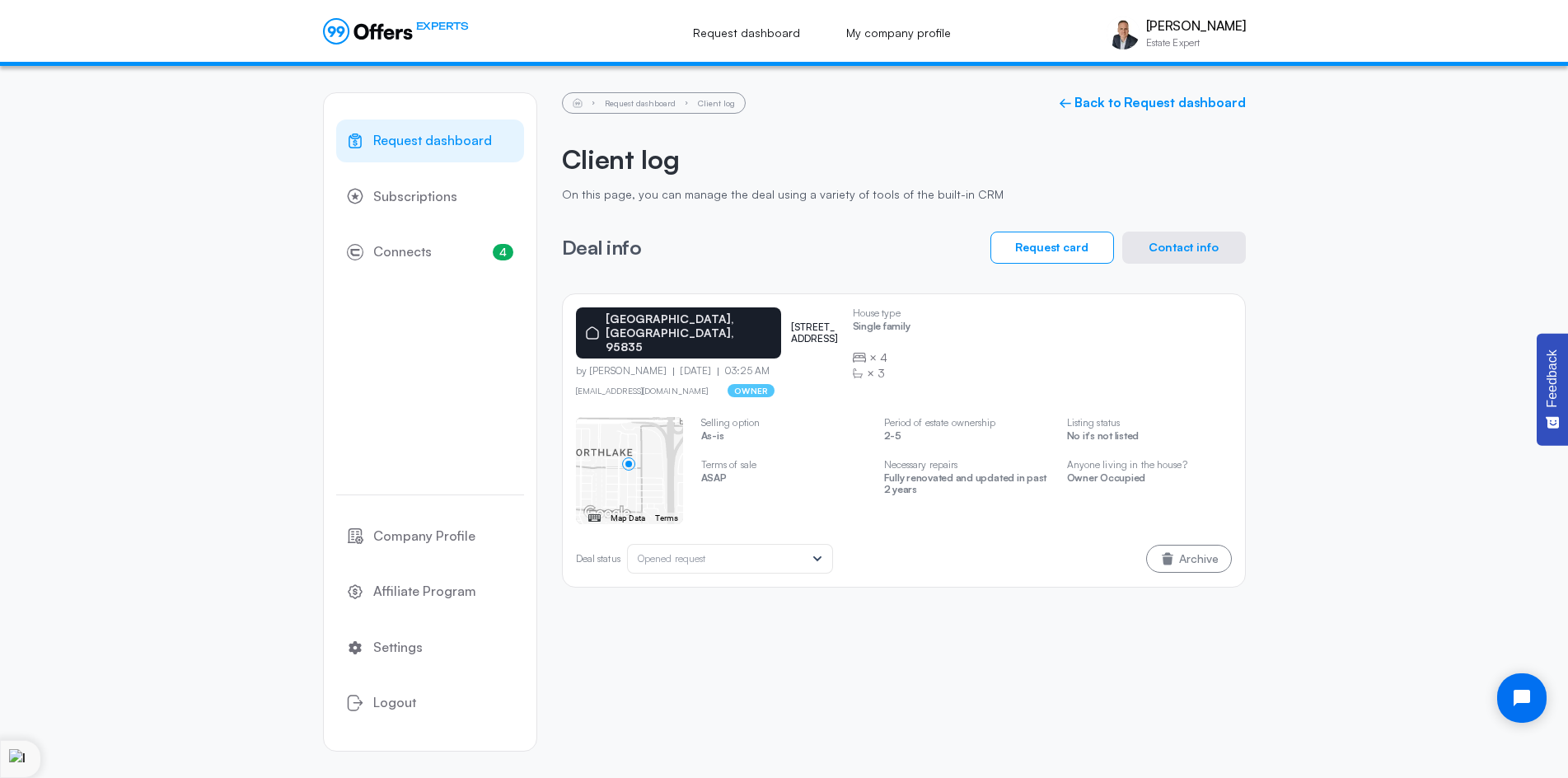
click at [1191, 253] on button "Contact info" at bounding box center [1184, 248] width 123 height 33
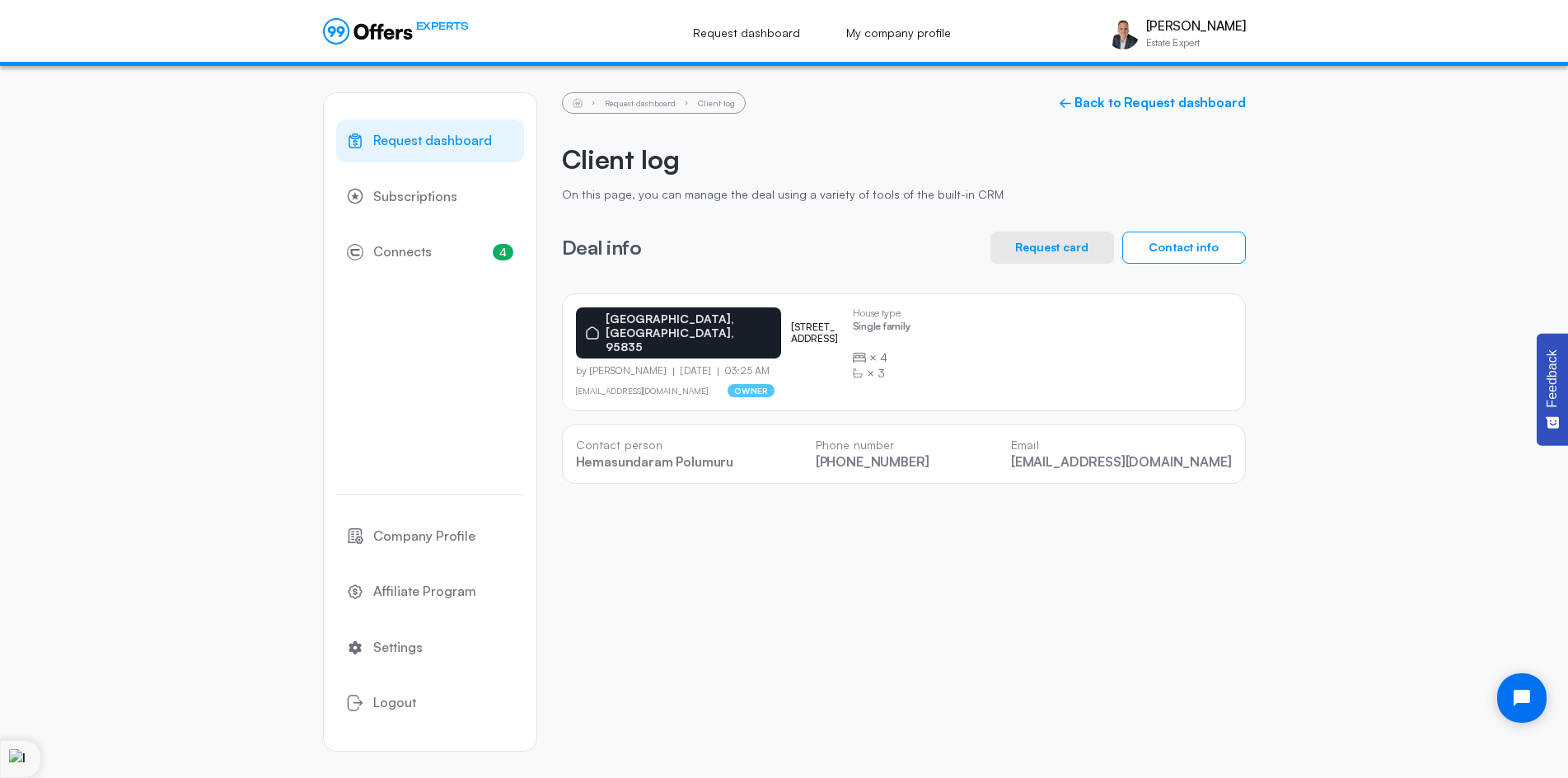
click at [813, 399] on div "[GEOGRAPHIC_DATA] [STREET_ADDRESS] by Hemasundaram Polumuru [DATE] 03:25 AM [EM…" at bounding box center [904, 388] width 684 height 190
click at [427, 147] on span "Request dashboard" at bounding box center [433, 141] width 119 height 21
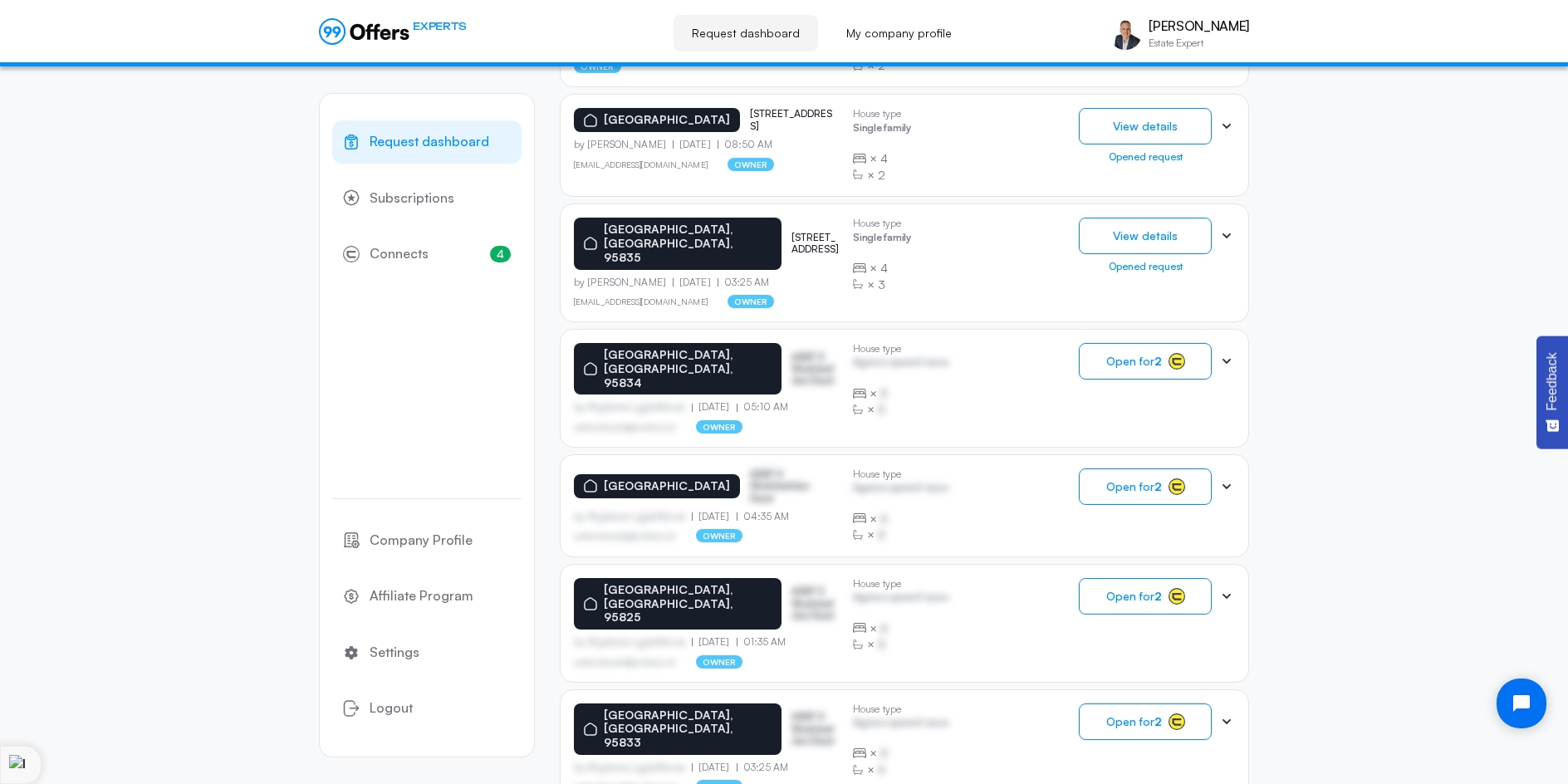
scroll to position [427, 0]
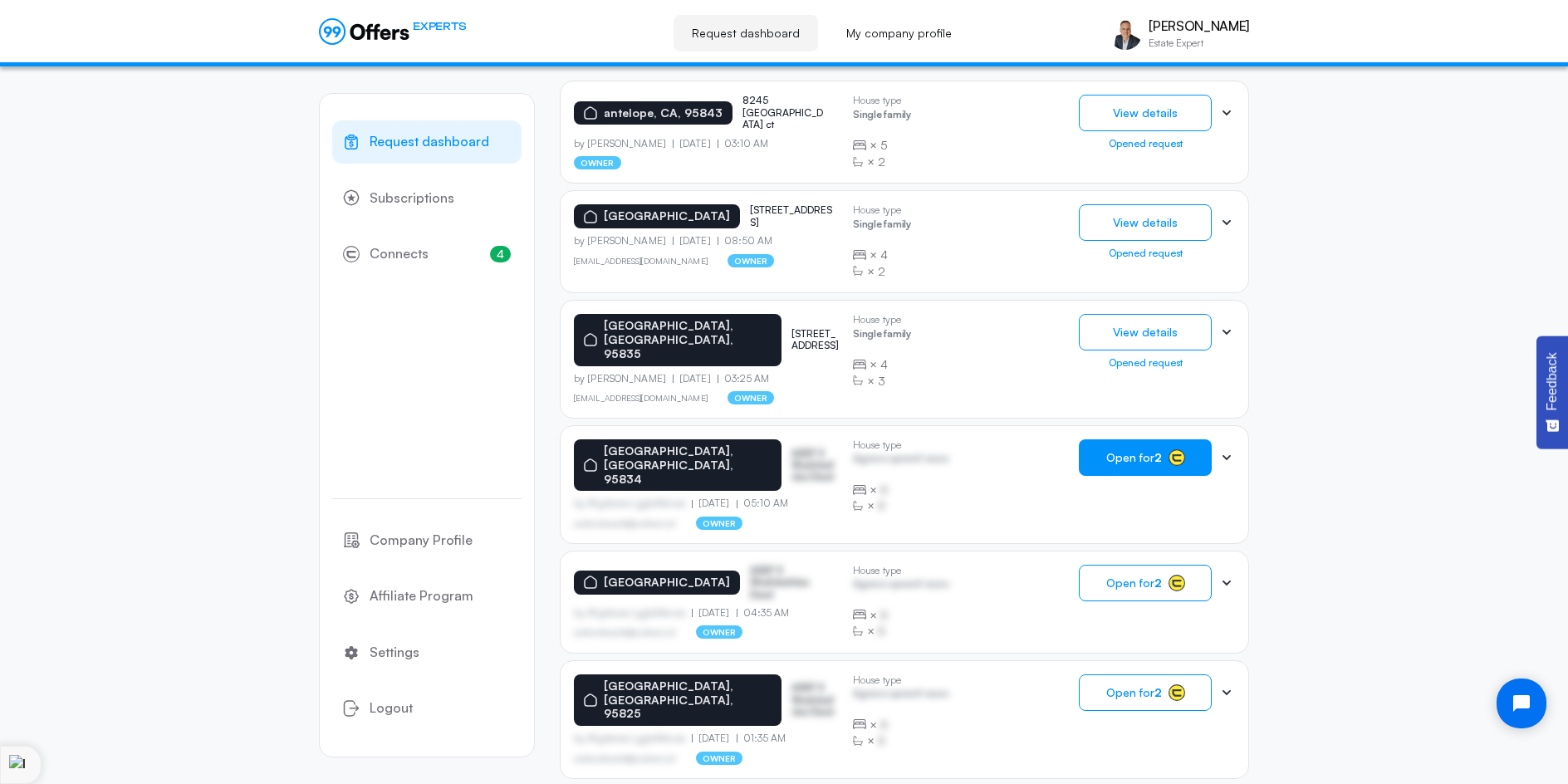
click at [1142, 450] on span "Open for 2" at bounding box center [1135, 457] width 56 height 14
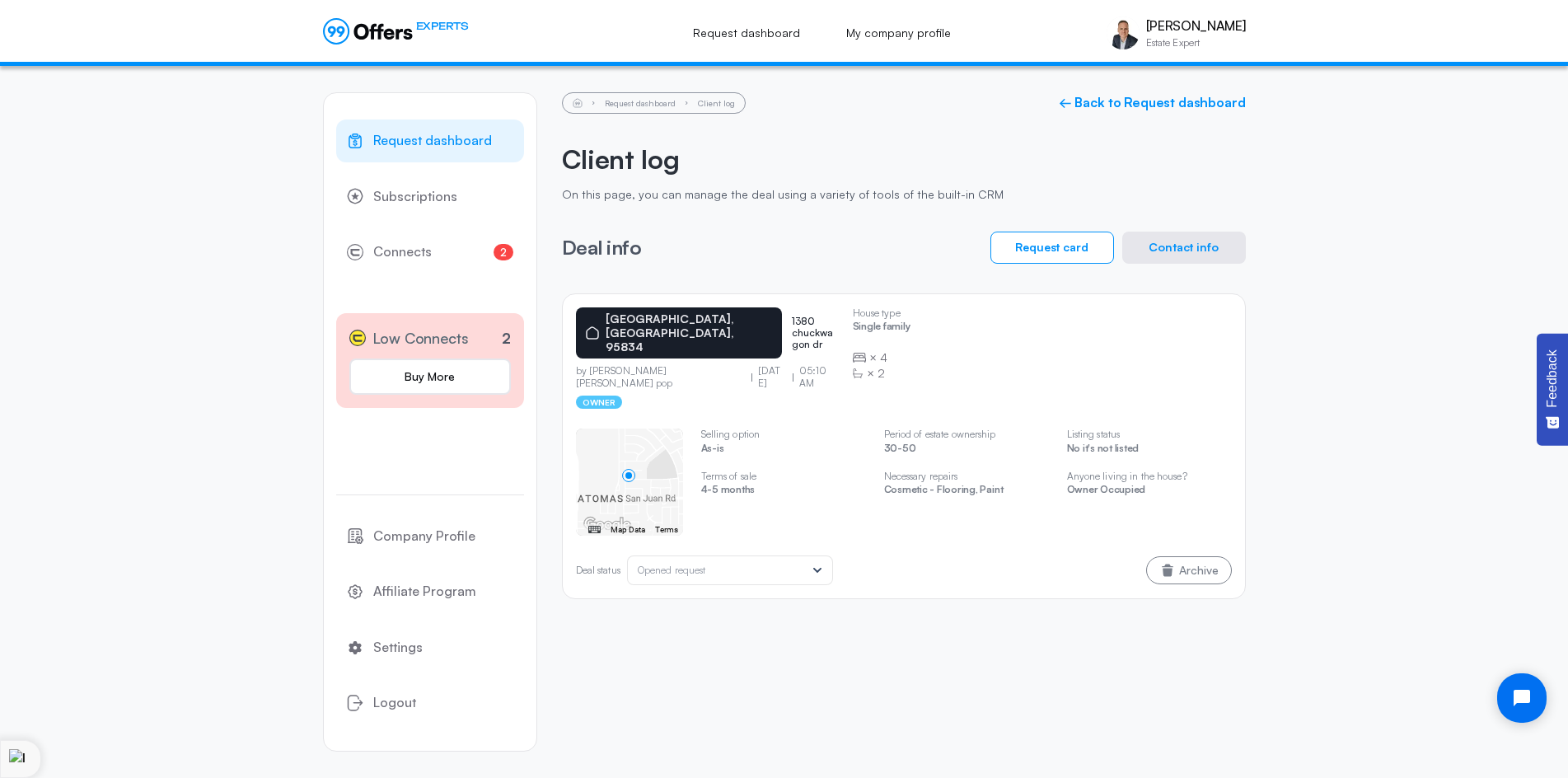
click at [1187, 257] on button "Contact info" at bounding box center [1184, 248] width 123 height 33
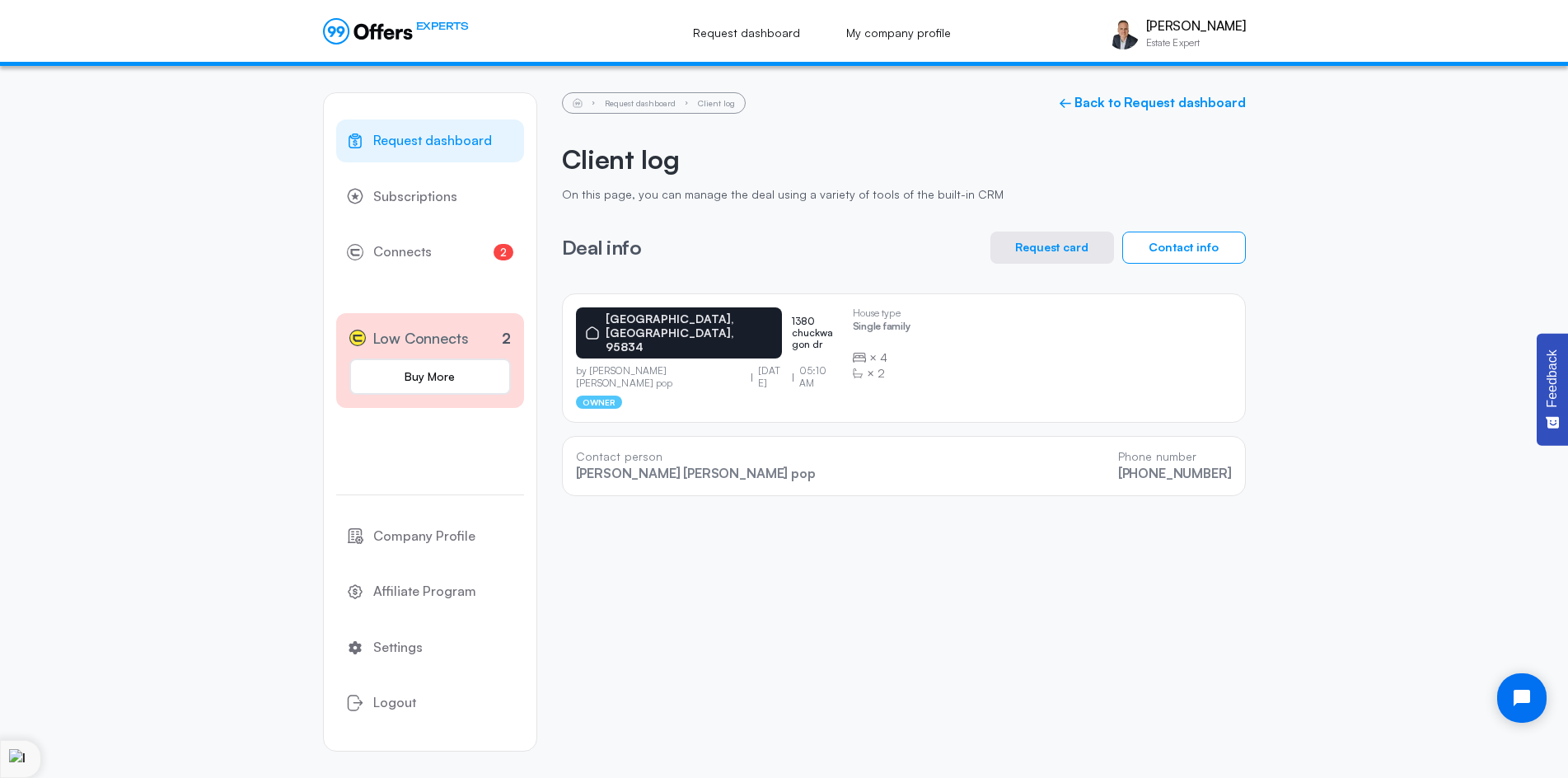
click at [1048, 248] on button "Request card" at bounding box center [1052, 248] width 123 height 33
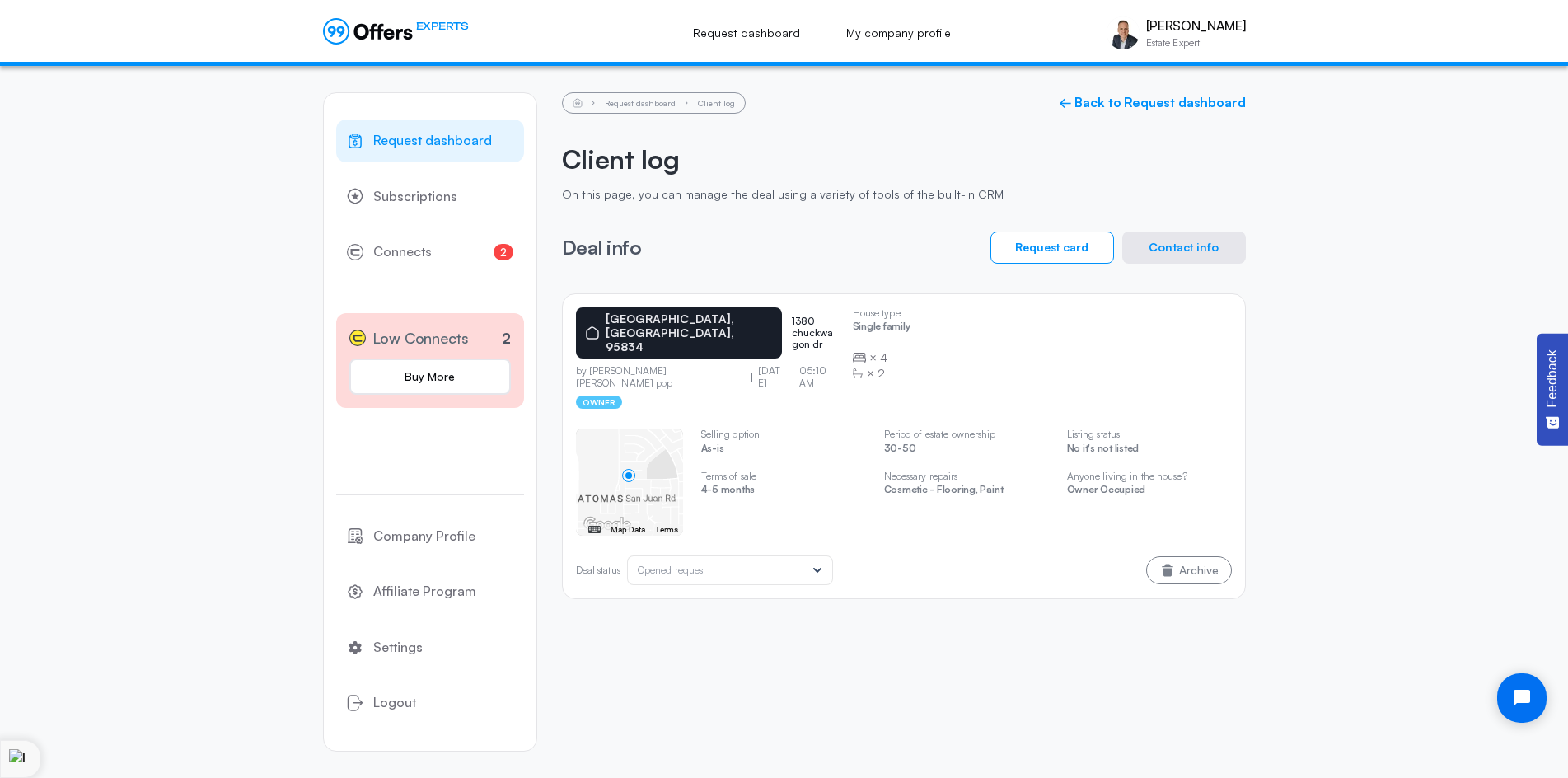
click at [1295, 330] on div "Request dashboard Subscriptions 2 Connects 2 Low Connects 2 Buy More Company Pr…" at bounding box center [784, 422] width 1568 height 712
click at [920, 364] on div "[GEOGRAPHIC_DATA], [GEOGRAPHIC_DATA], 95834 1380 chuckwagon dr by [PERSON_NAME]…" at bounding box center [904, 358] width 656 height 101
click at [921, 495] on div "← Move left → Move right ↑ Move up ↓ Move down + Zoom in - Zoom out Home Jump l…" at bounding box center [904, 482] width 656 height 107
click at [916, 430] on div "Period of estate ownership 30-50 Necessary repairs Cosmetic - Flooring, Paint" at bounding box center [967, 464] width 165 height 72
drag, startPoint x: 857, startPoint y: 441, endPoint x: 974, endPoint y: 440, distance: 117.0
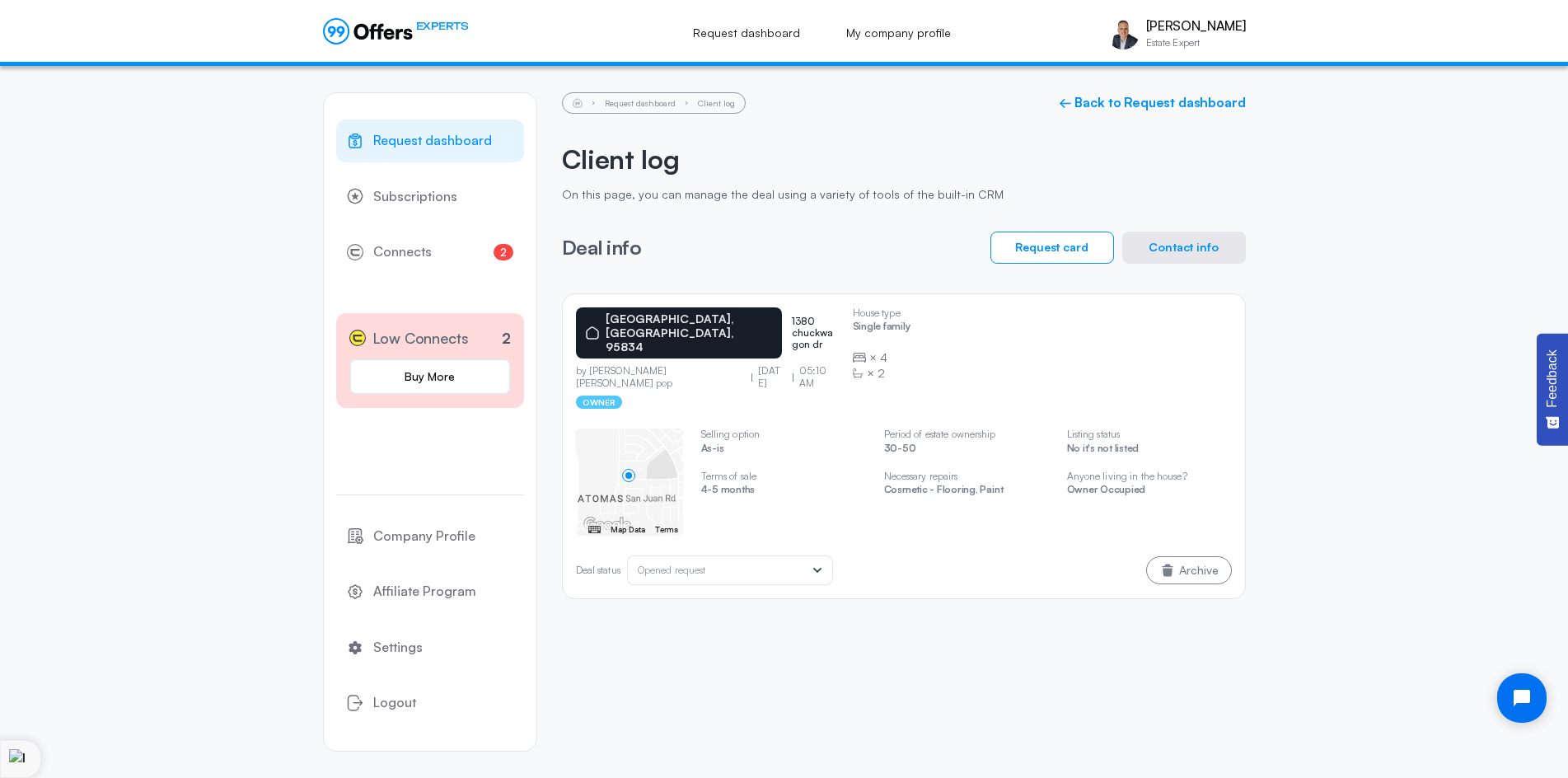
click at [857, 471] on p "Terms of sale" at bounding box center [784, 477] width 165 height 11
click at [1012, 471] on p "Necessary repairs" at bounding box center [967, 477] width 165 height 11
click at [1020, 476] on swiper-slide "Period of estate ownership 30-50 Necessary repairs Cosmetic - Flooring, Paint" at bounding box center [967, 471] width 165 height 84
click at [864, 409] on div "House type Single family × 4 × 2 ← Move left → Move right ↑ Move up ↓ Move down…" at bounding box center [904, 497] width 656 height 176
click at [1011, 409] on div "House type Single family × 4 × 2 ← Move left → Move right ↑ Move up ↓ Move down…" at bounding box center [904, 497] width 656 height 176
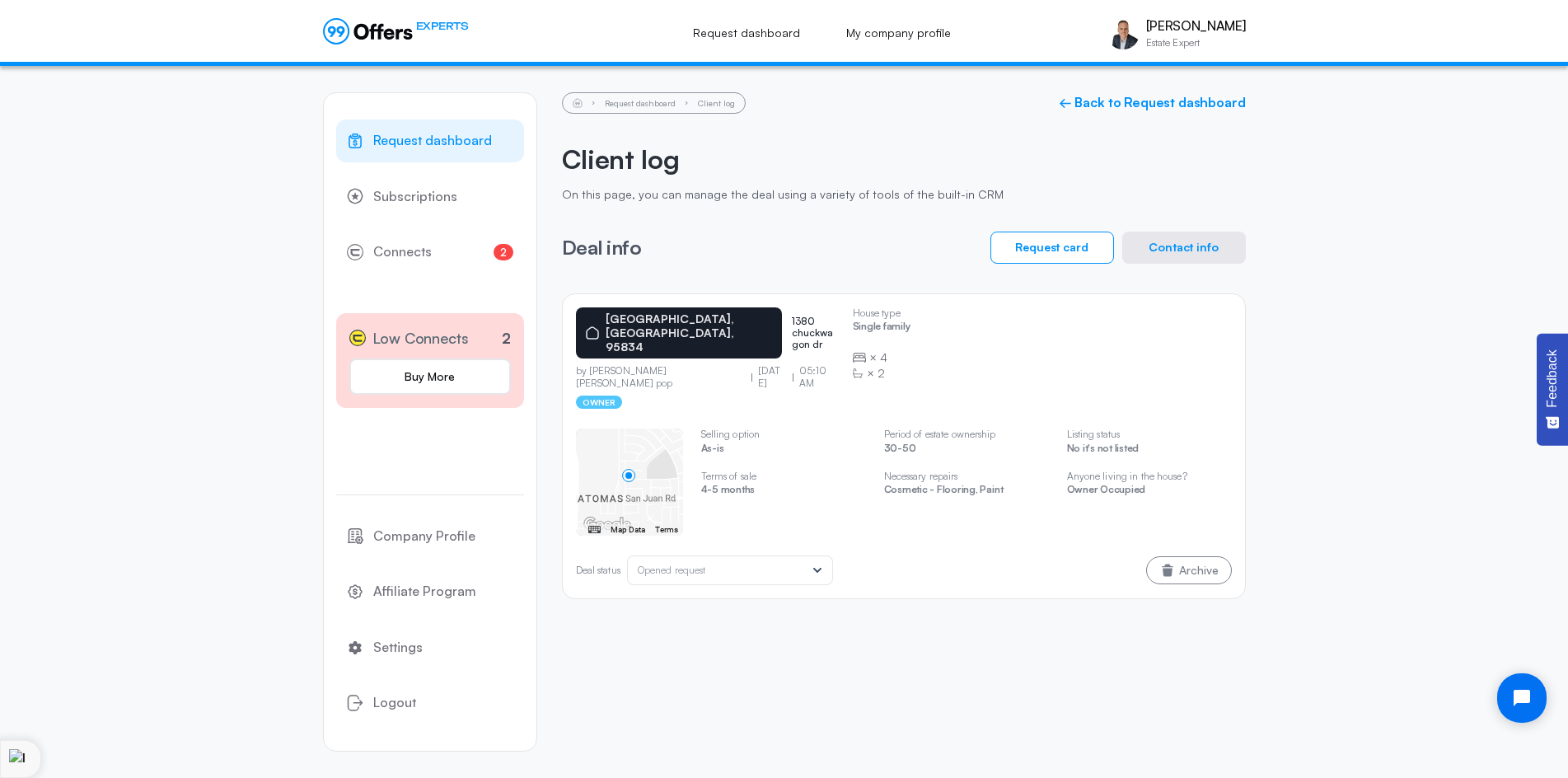
click at [877, 471] on div "← Move left → Move right ↑ Move up ↓ Move down + Zoom in - Zoom out Home Jump l…" at bounding box center [904, 482] width 656 height 107
click at [433, 126] on link "Request dashboard" at bounding box center [430, 141] width 188 height 43
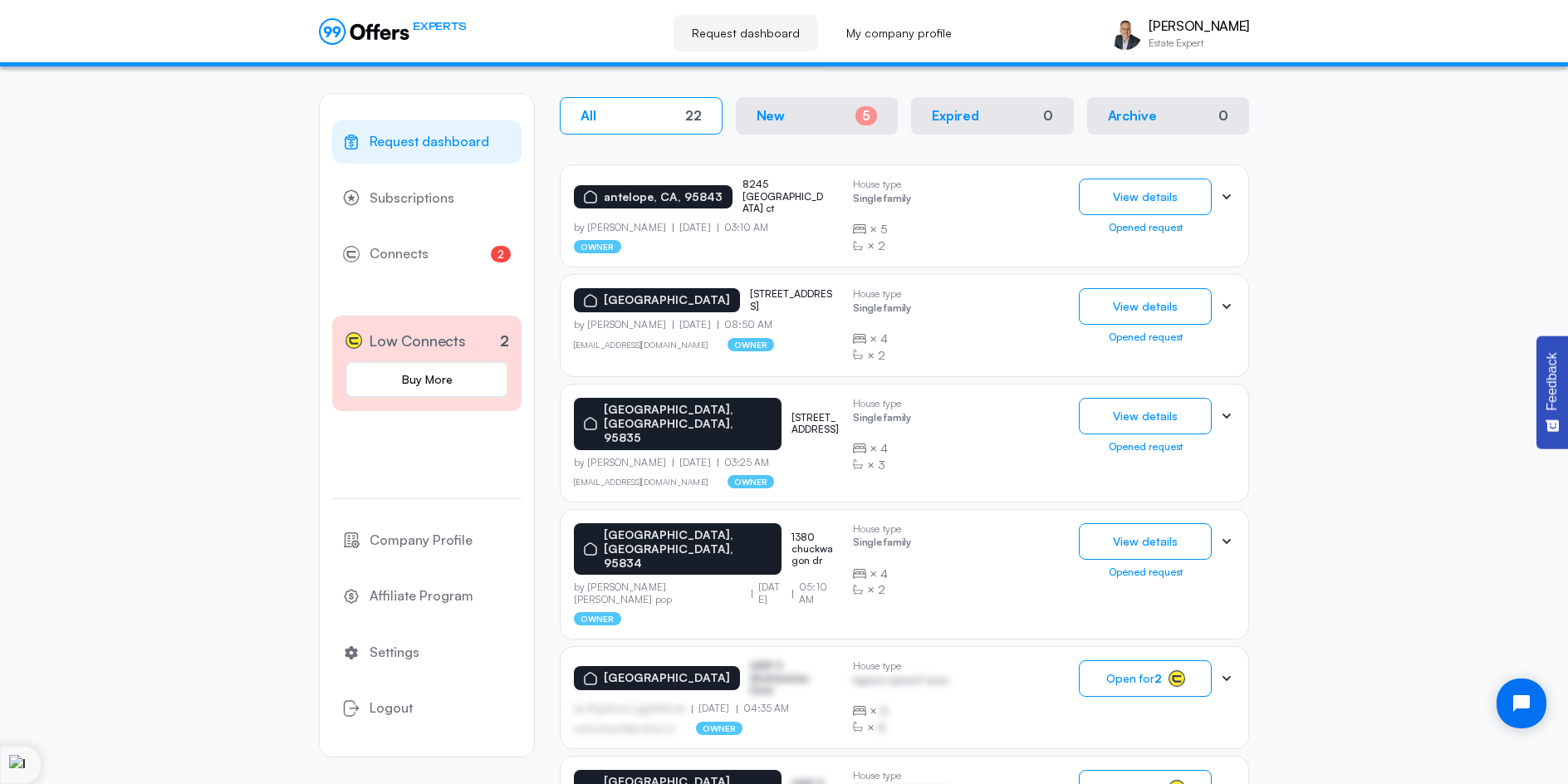
scroll to position [459, 0]
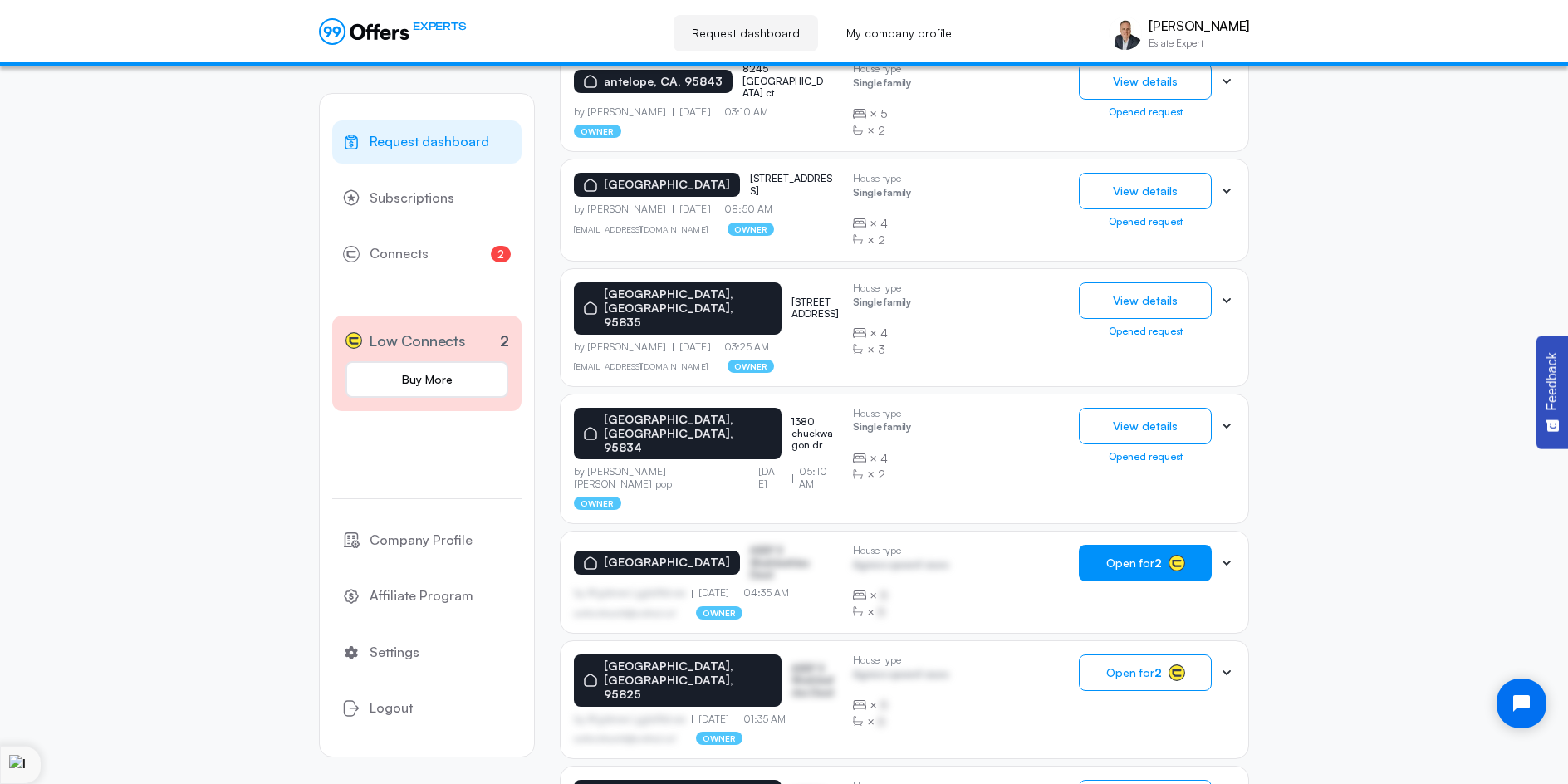
click at [1144, 556] on span "Open for 2" at bounding box center [1135, 563] width 56 height 14
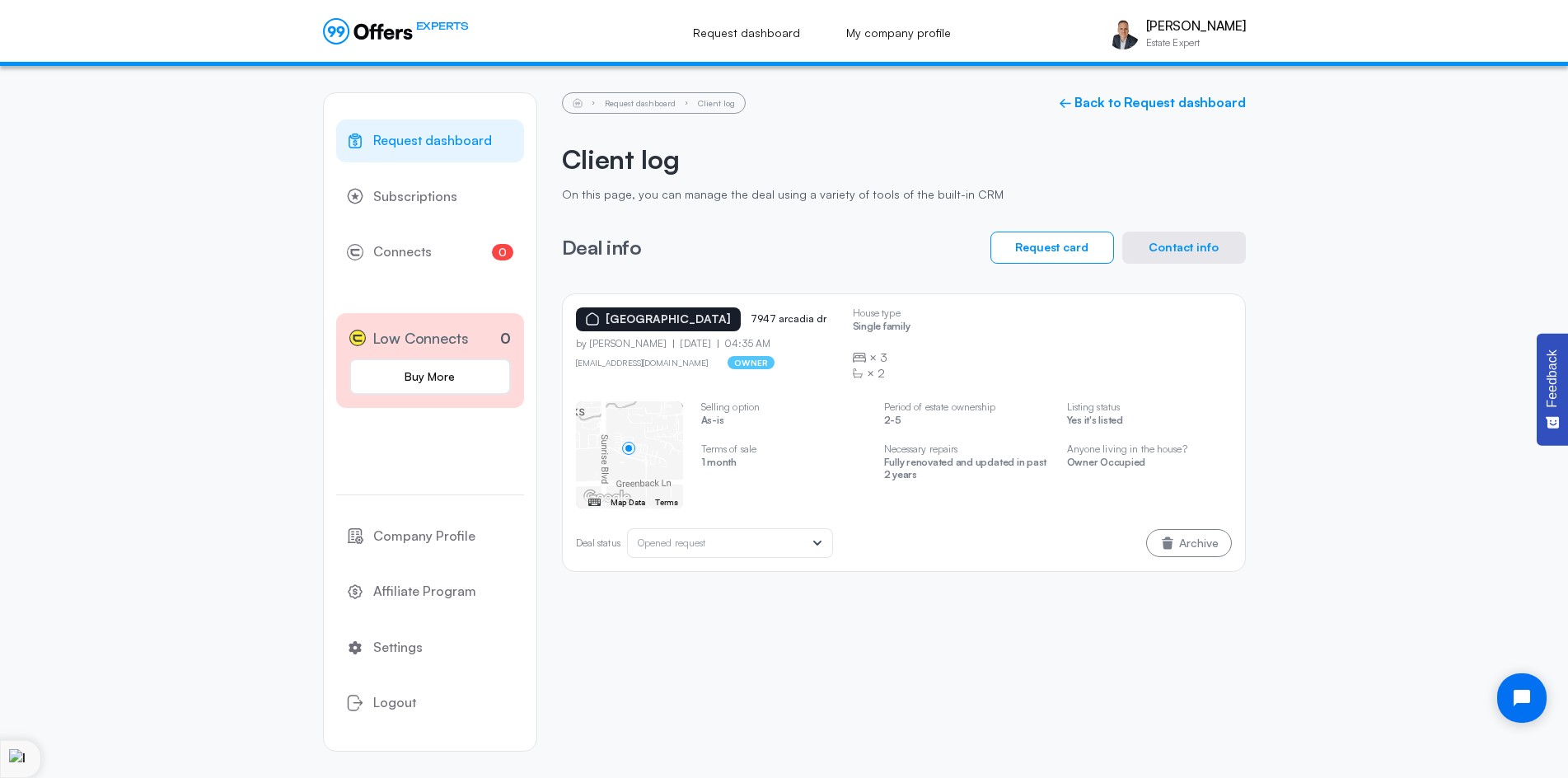
click at [1172, 240] on button "Contact info" at bounding box center [1184, 248] width 123 height 33
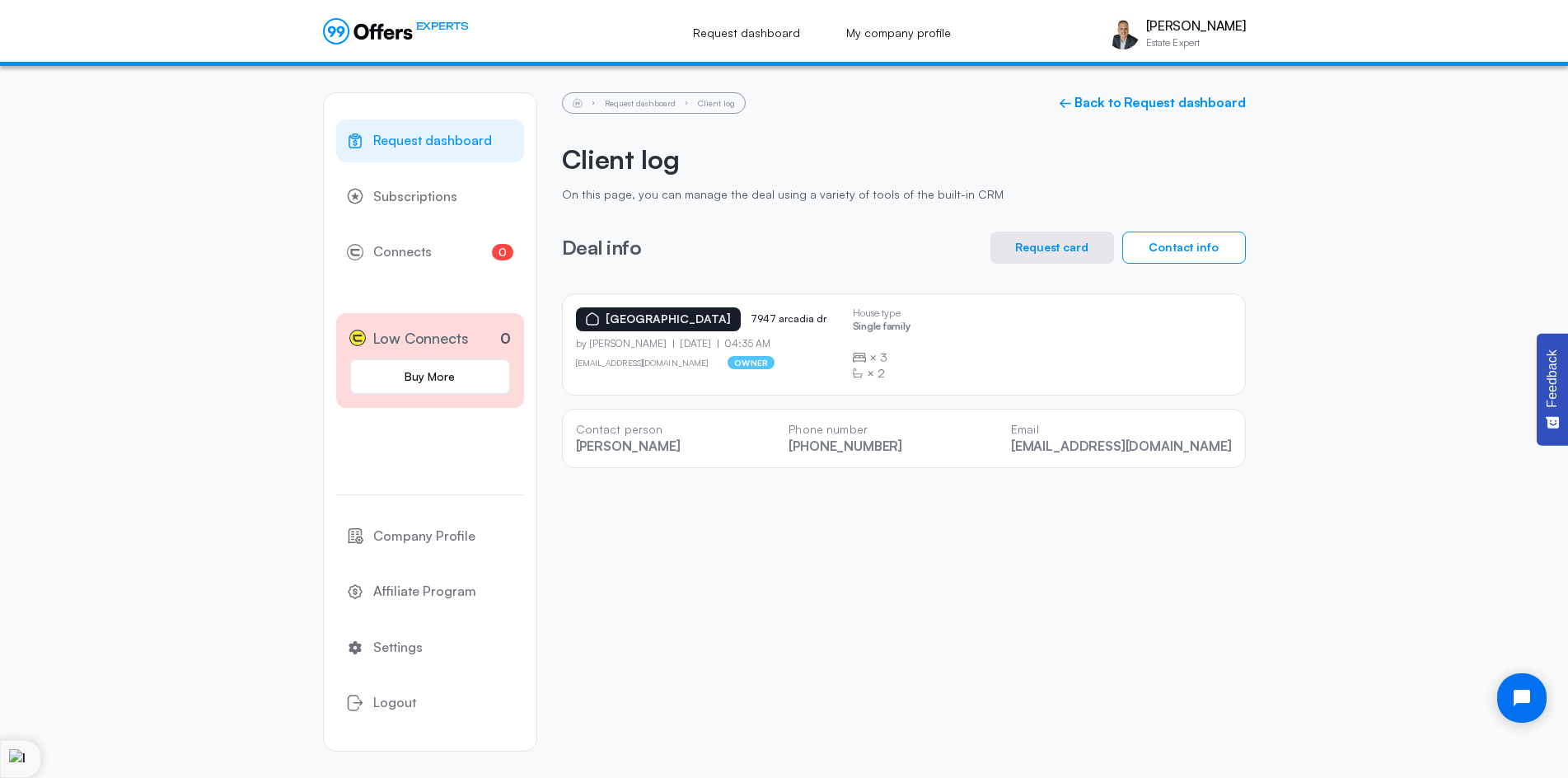
click at [1087, 240] on button "Request card" at bounding box center [1052, 248] width 123 height 33
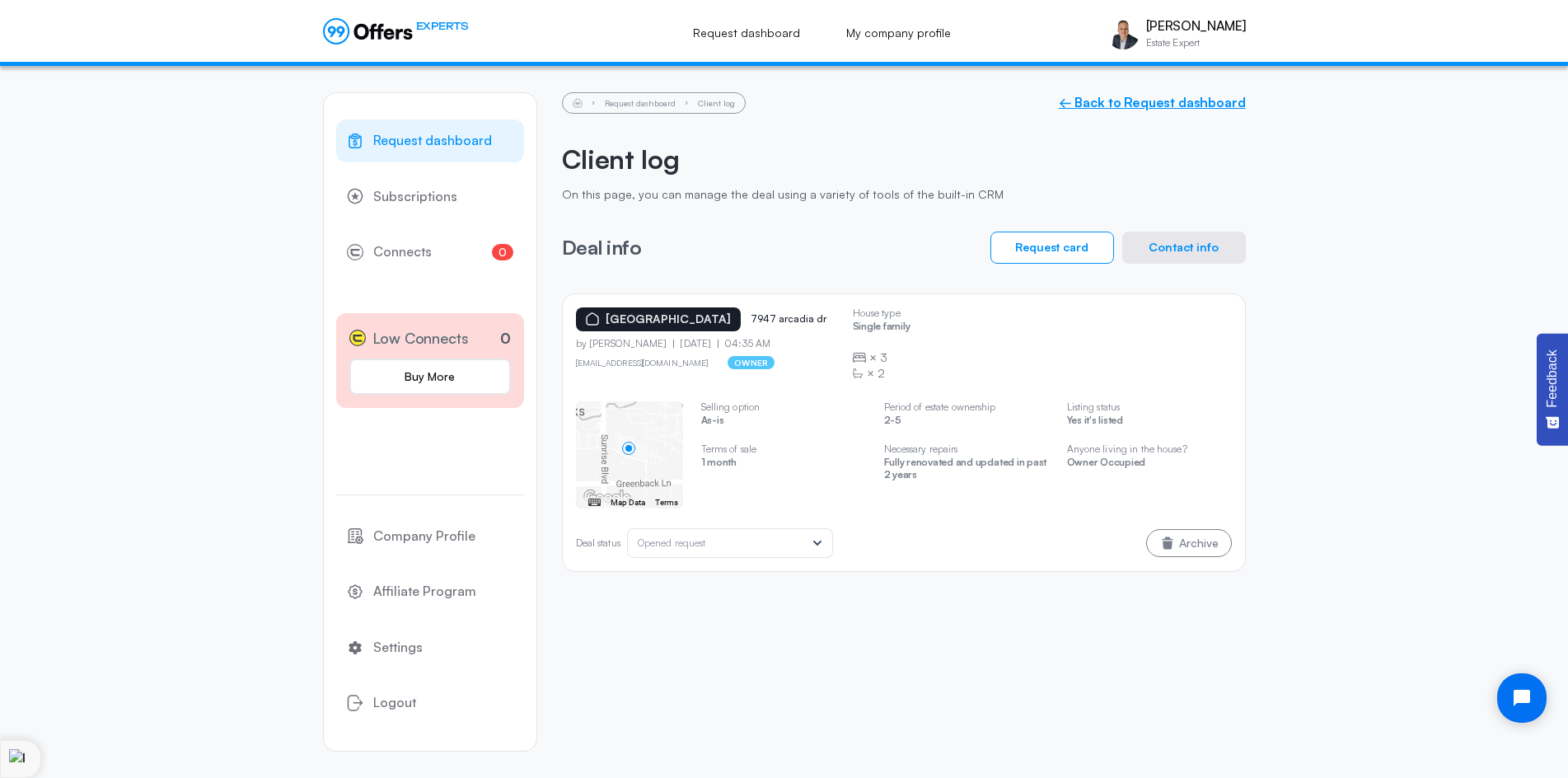
click at [1168, 100] on link "← Back to Request dashboard" at bounding box center [1152, 102] width 187 height 15
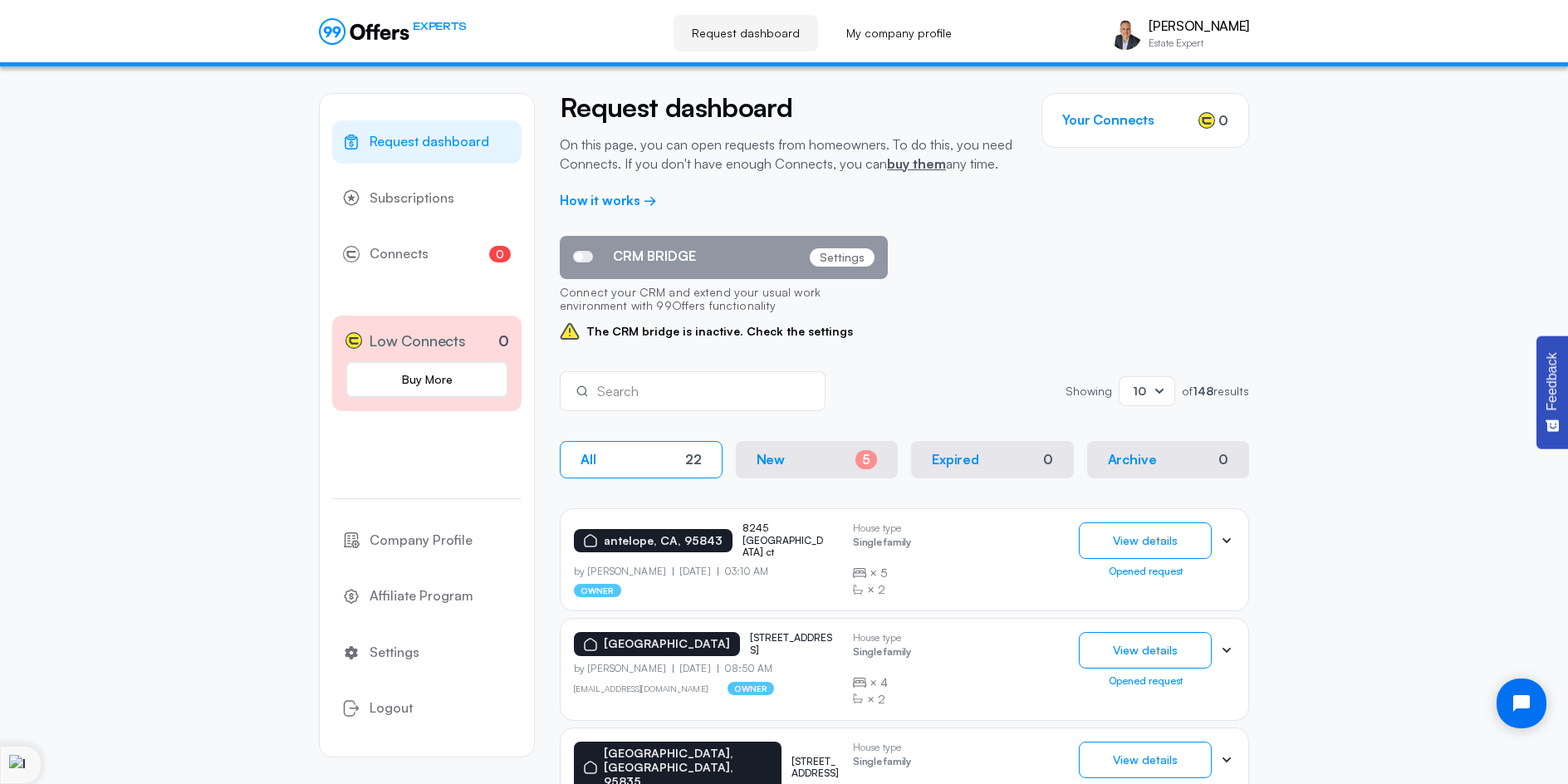
click at [1145, 261] on div "CRM BRIDGE Settings Connect your CRM and extend your usual work environment wit…" at bounding box center [904, 289] width 690 height 106
click at [820, 448] on button "New 5" at bounding box center [817, 459] width 163 height 38
